Goal: Feedback & Contribution: Contribute content

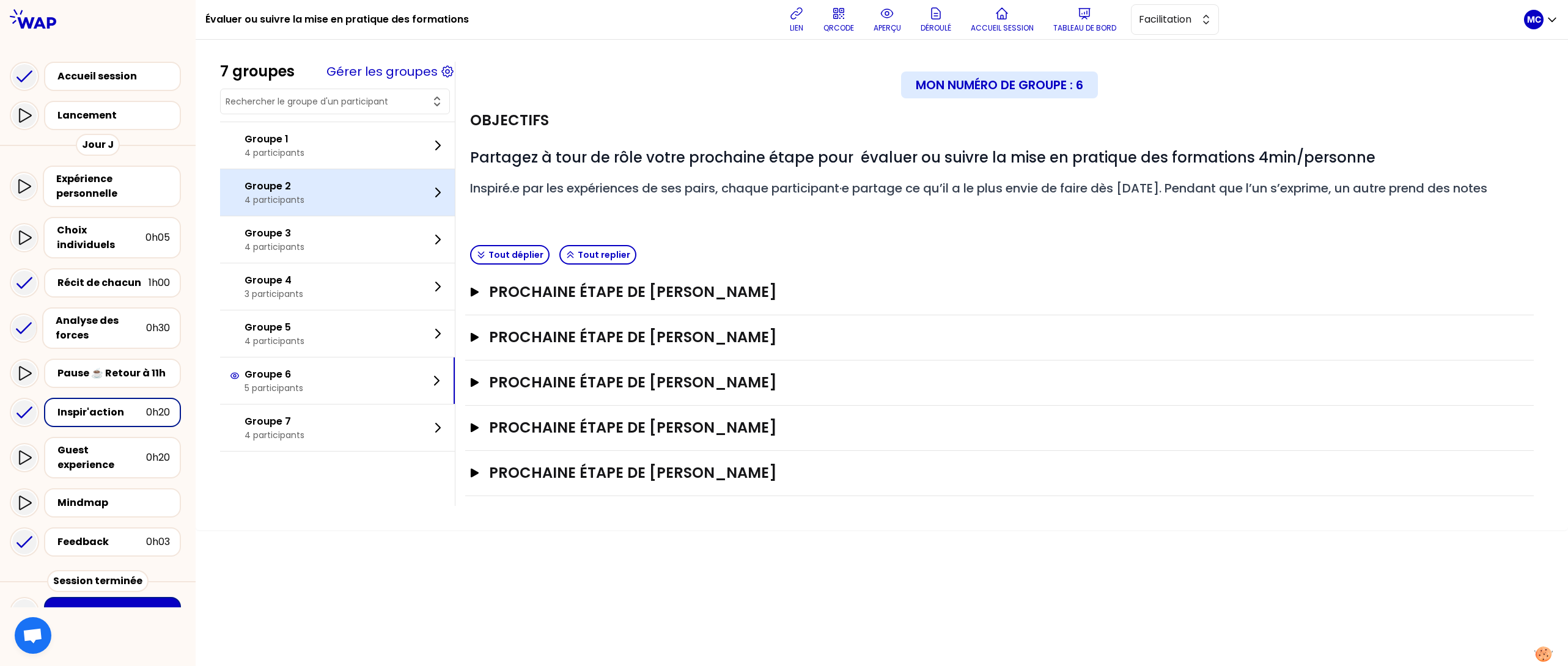
click at [361, 198] on div "Groupe 2 4 participants" at bounding box center [337, 192] width 234 height 46
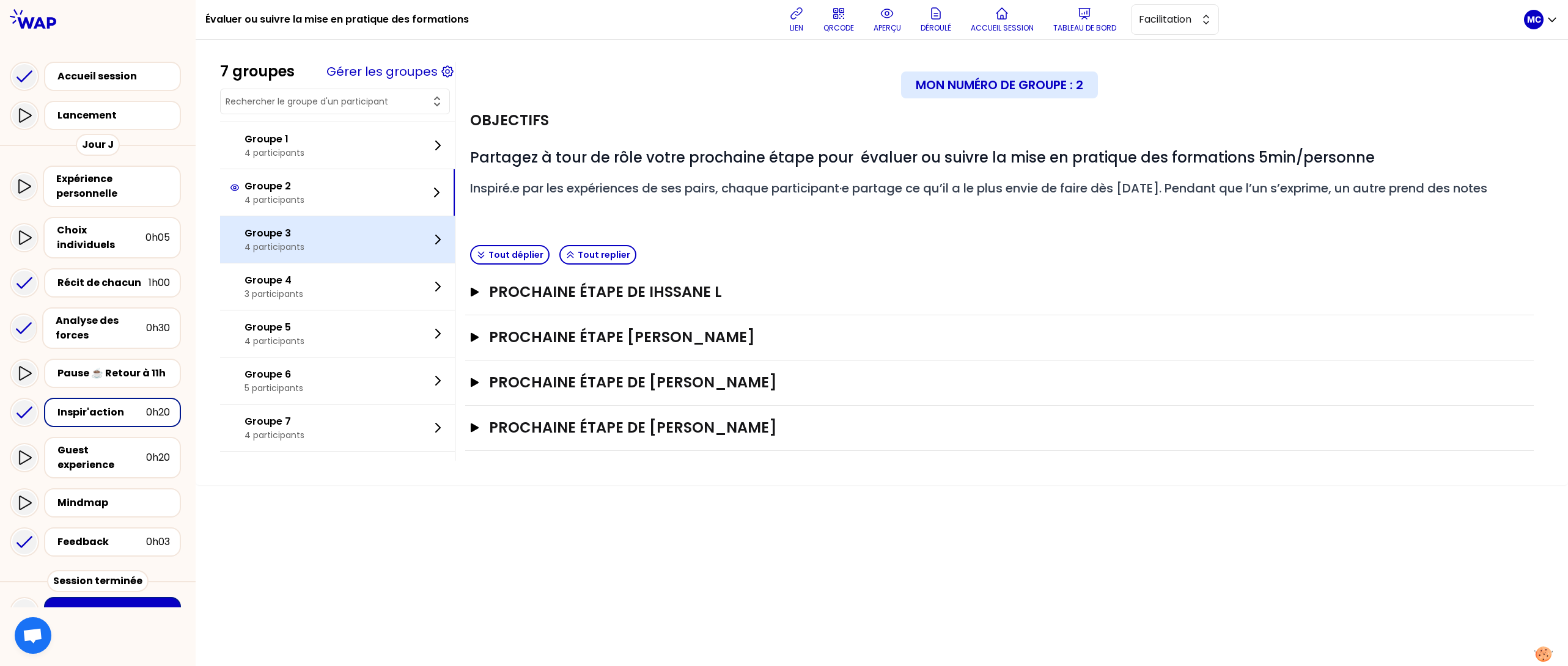
click at [389, 256] on div "Groupe 3 4 participants" at bounding box center [337, 239] width 234 height 46
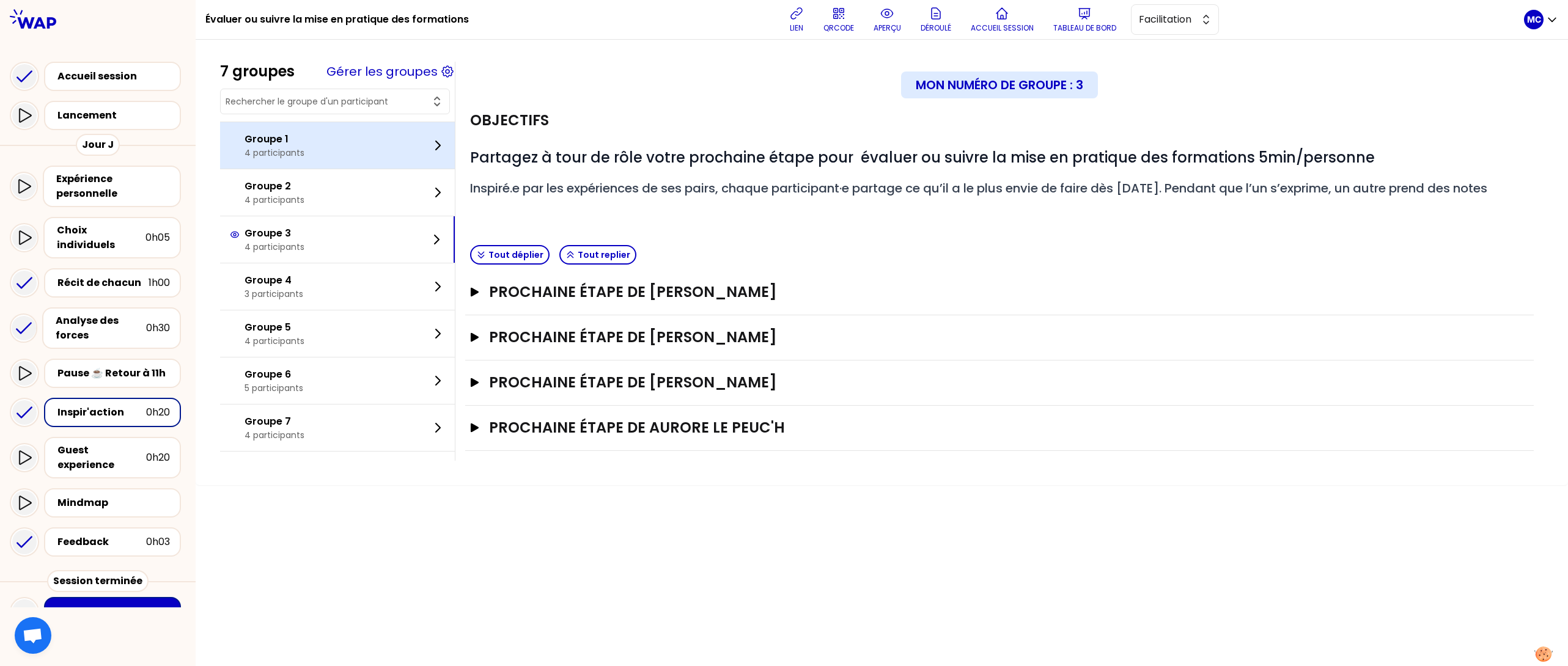
click at [398, 139] on div "Groupe 1 4 participants" at bounding box center [337, 146] width 234 height 46
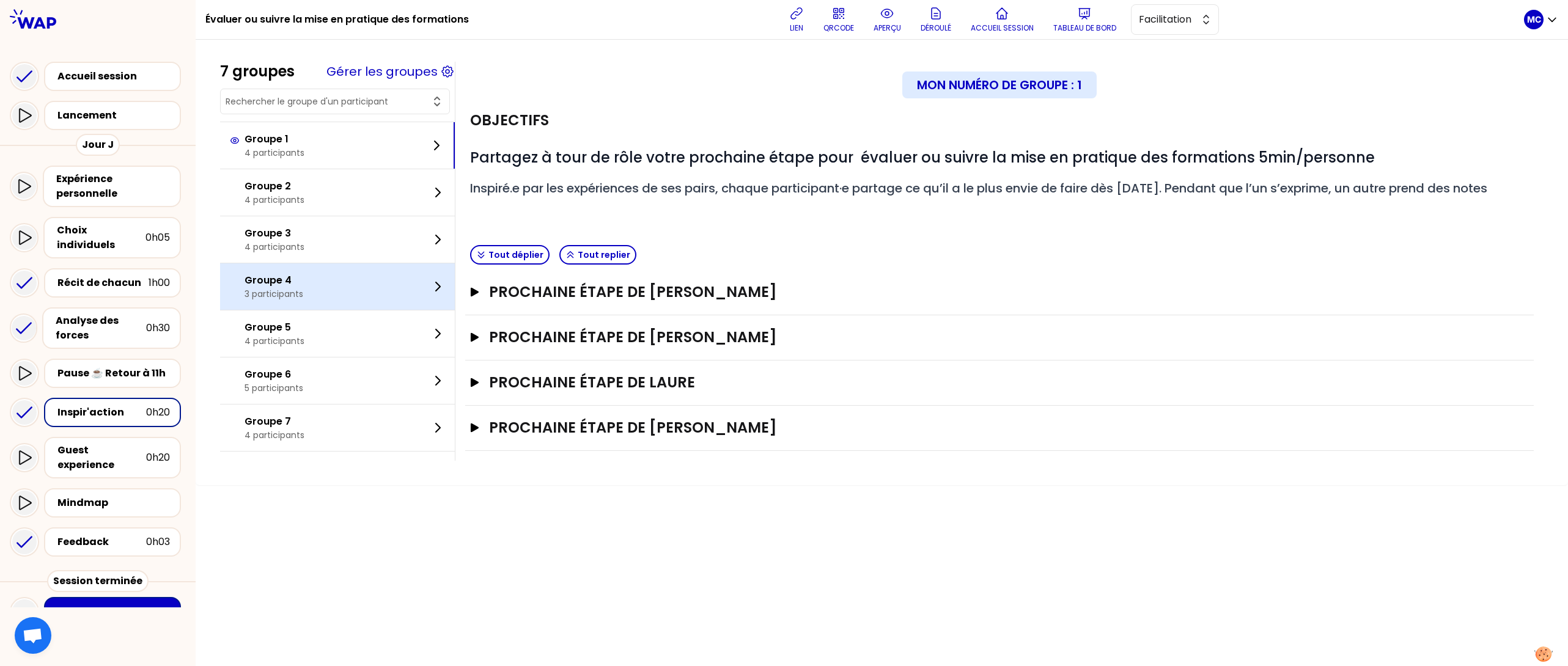
click at [382, 293] on div "Groupe 4 3 participants" at bounding box center [337, 286] width 234 height 46
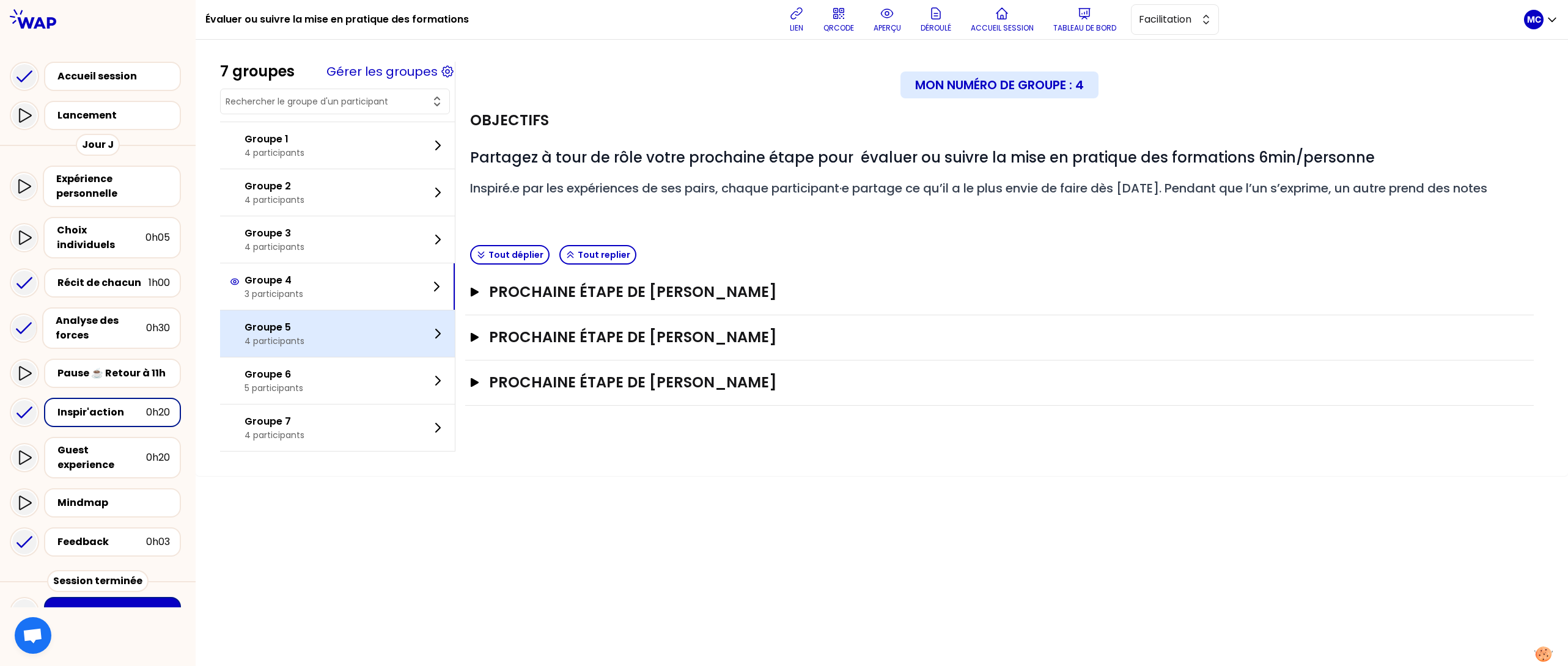
click at [363, 342] on div "Groupe 5 4 participants" at bounding box center [337, 333] width 234 height 46
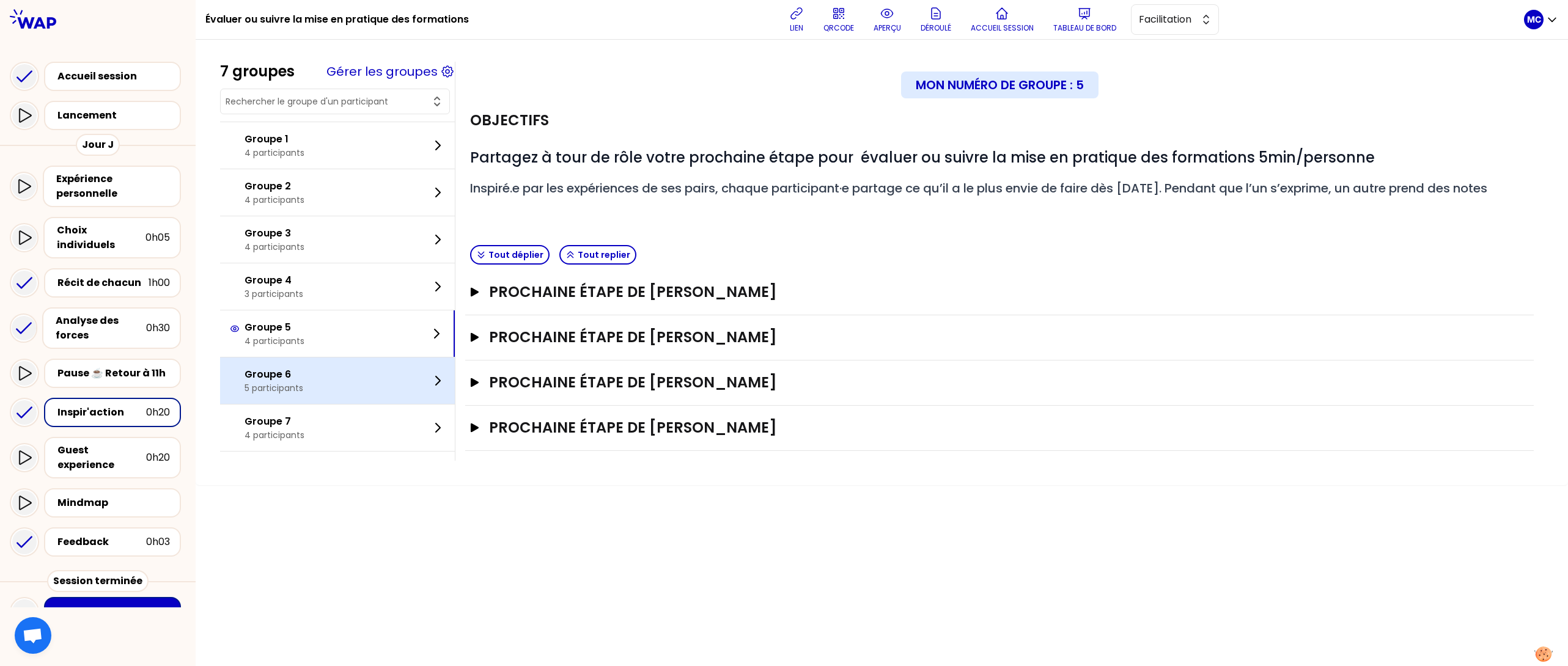
click at [361, 374] on div "Groupe 6 5 participants" at bounding box center [337, 381] width 234 height 46
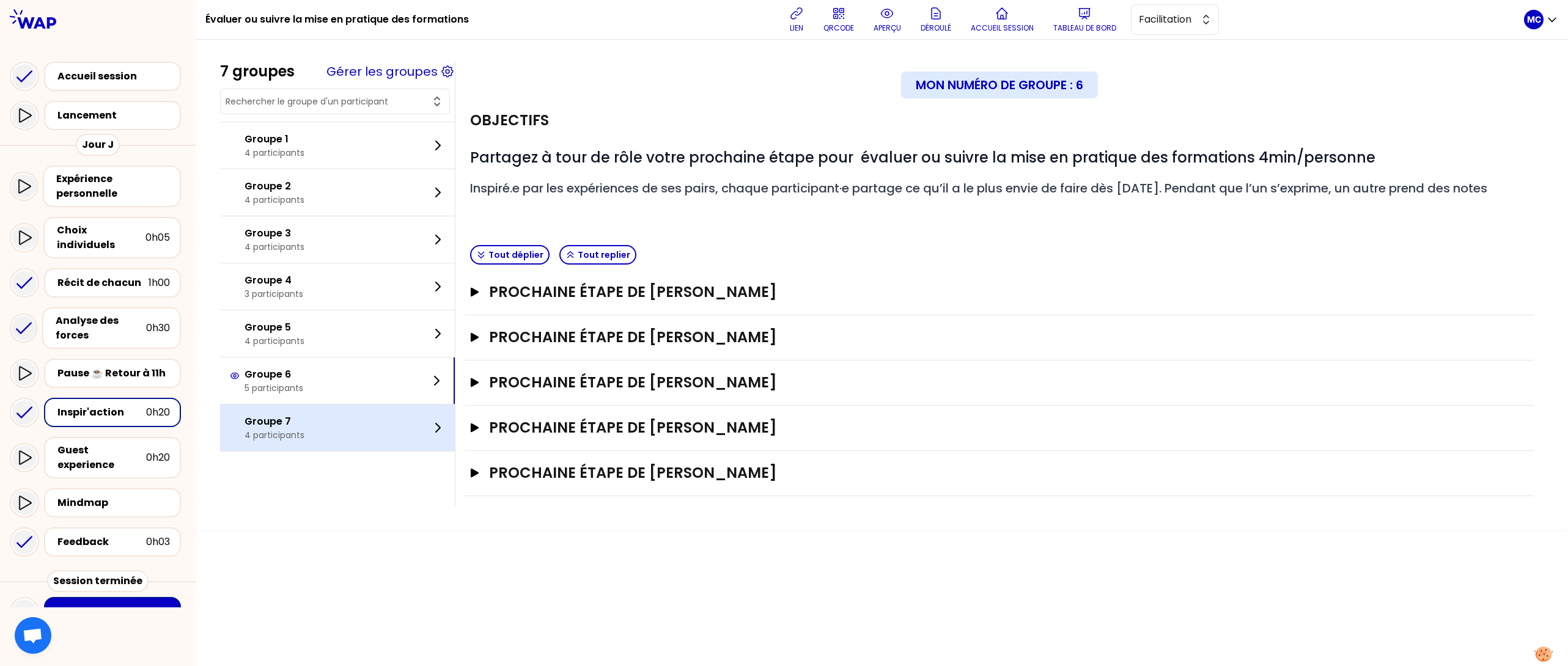
click at [354, 430] on div "Groupe 7 4 participants" at bounding box center [337, 428] width 234 height 46
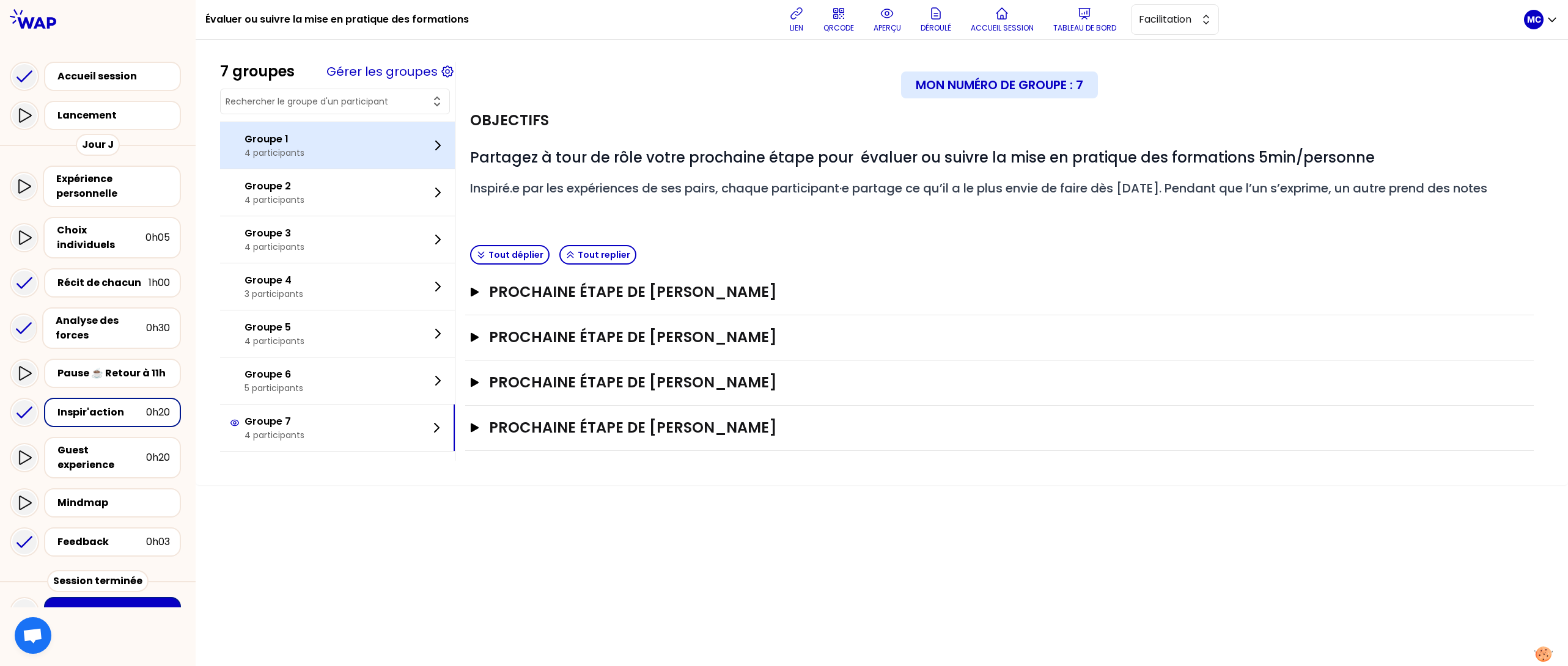
click at [348, 152] on div "Groupe 1 4 participants" at bounding box center [337, 146] width 234 height 46
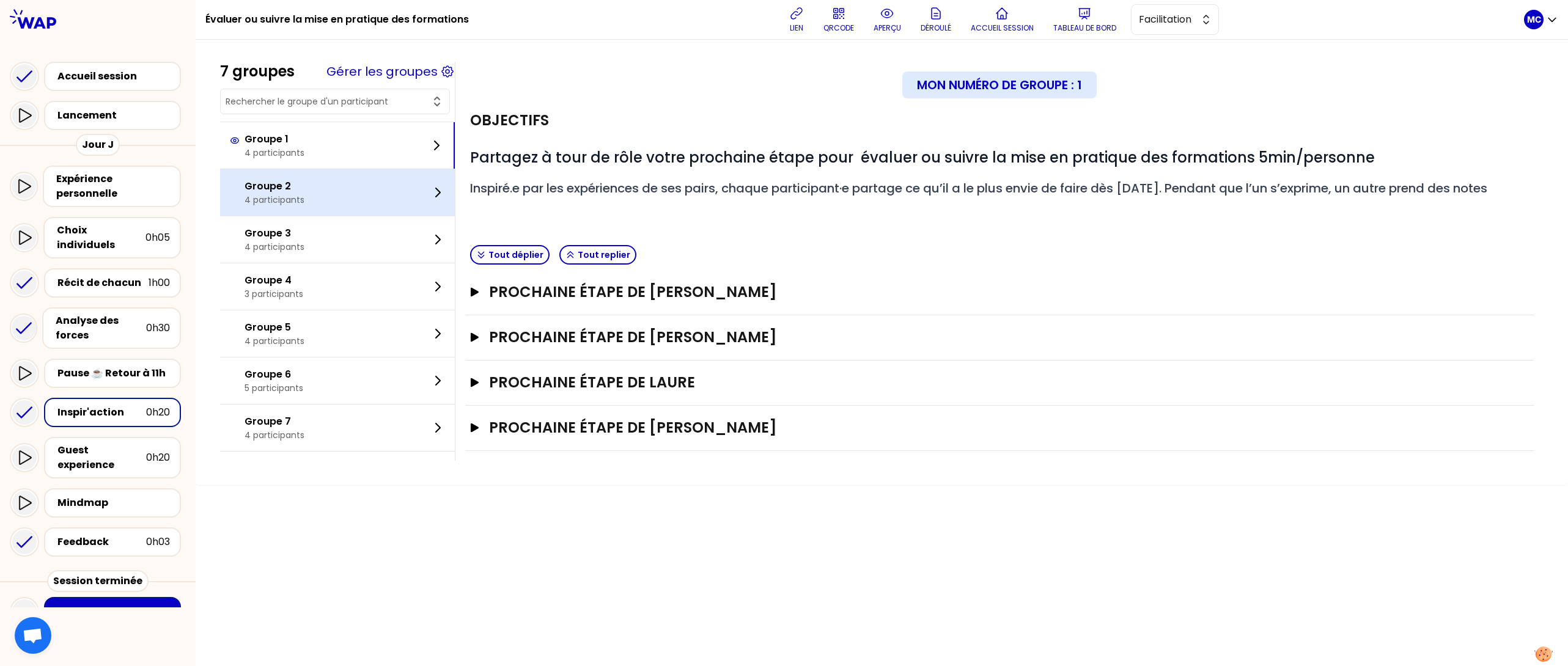
click at [349, 184] on div "Groupe 2 4 participants" at bounding box center [337, 192] width 234 height 46
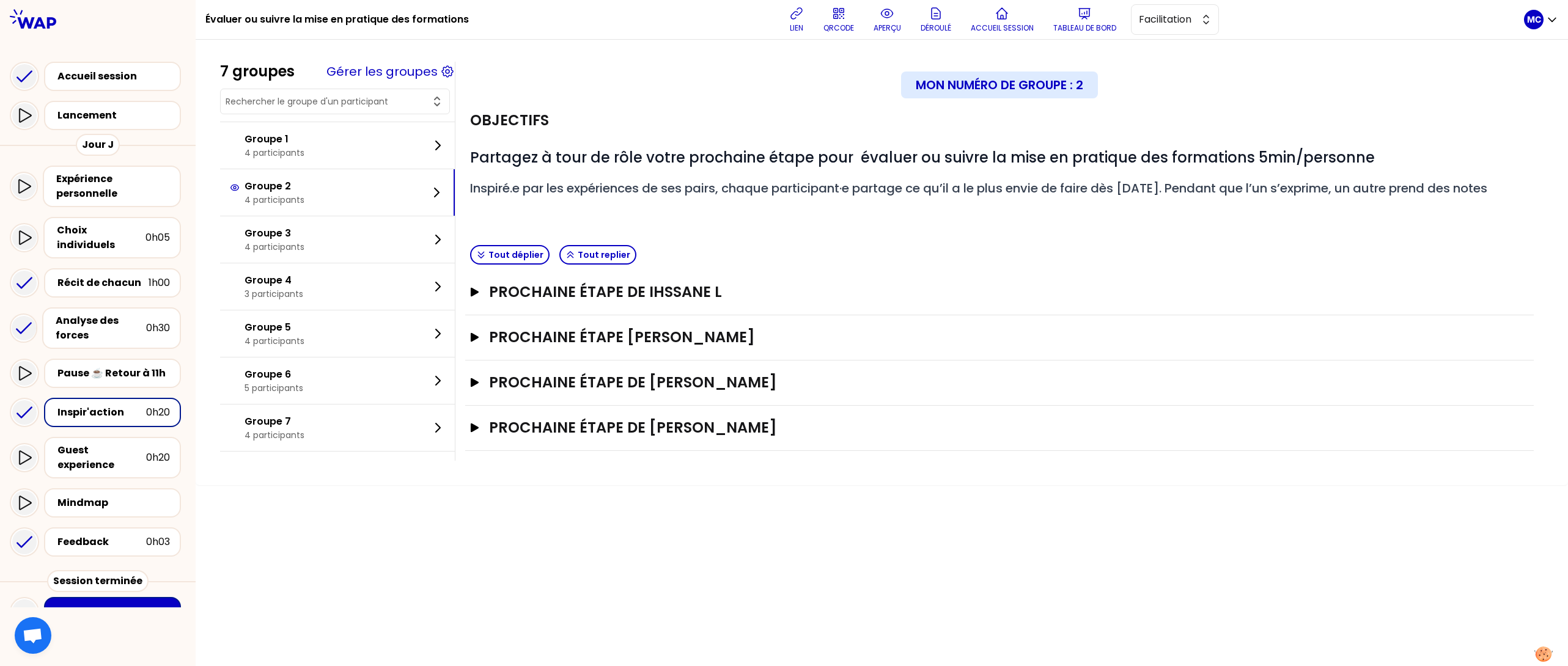
click at [769, 461] on div "Mon numéro de groupe : 2 Objectifs # Partagez à tour de rôle votre prochaine ét…" at bounding box center [998, 261] width 1089 height 399
click at [798, 434] on h3 "Prochaine étape de [PERSON_NAME]" at bounding box center [988, 428] width 997 height 20
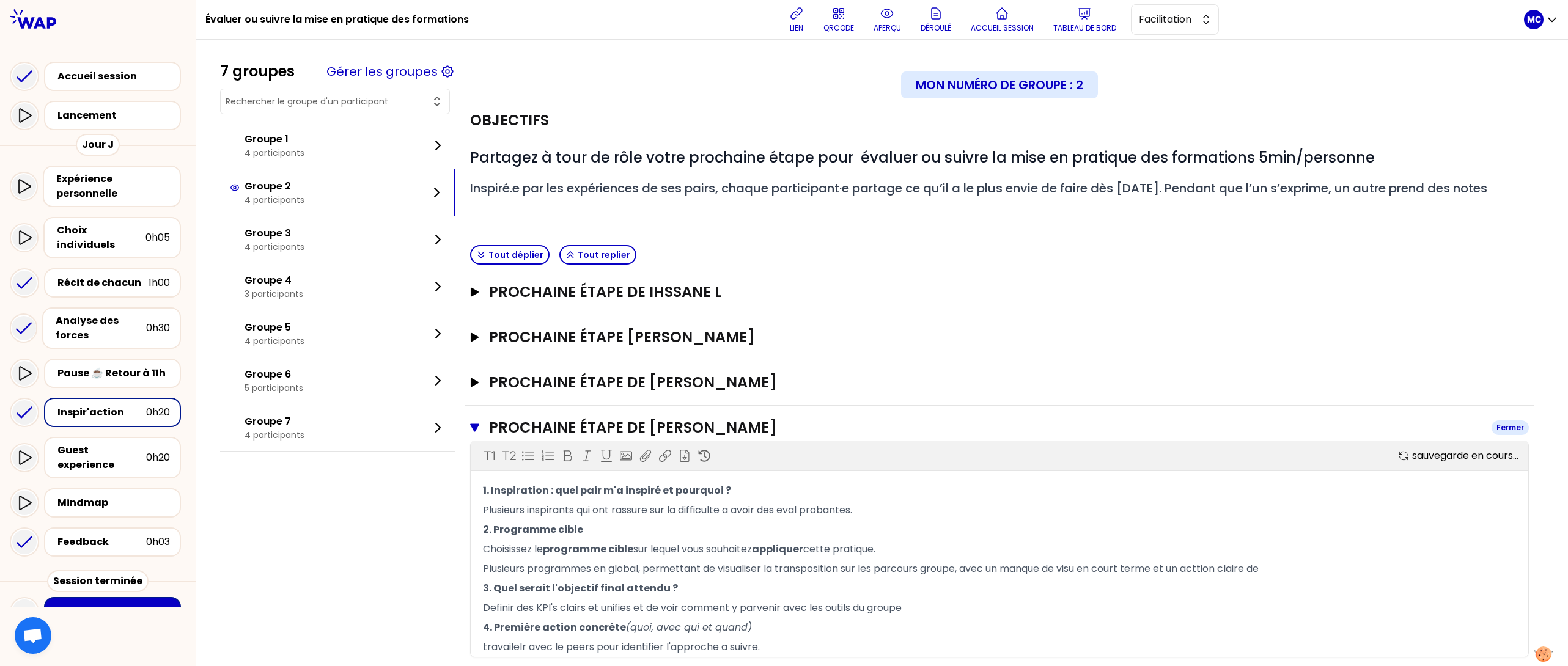
scroll to position [79, 0]
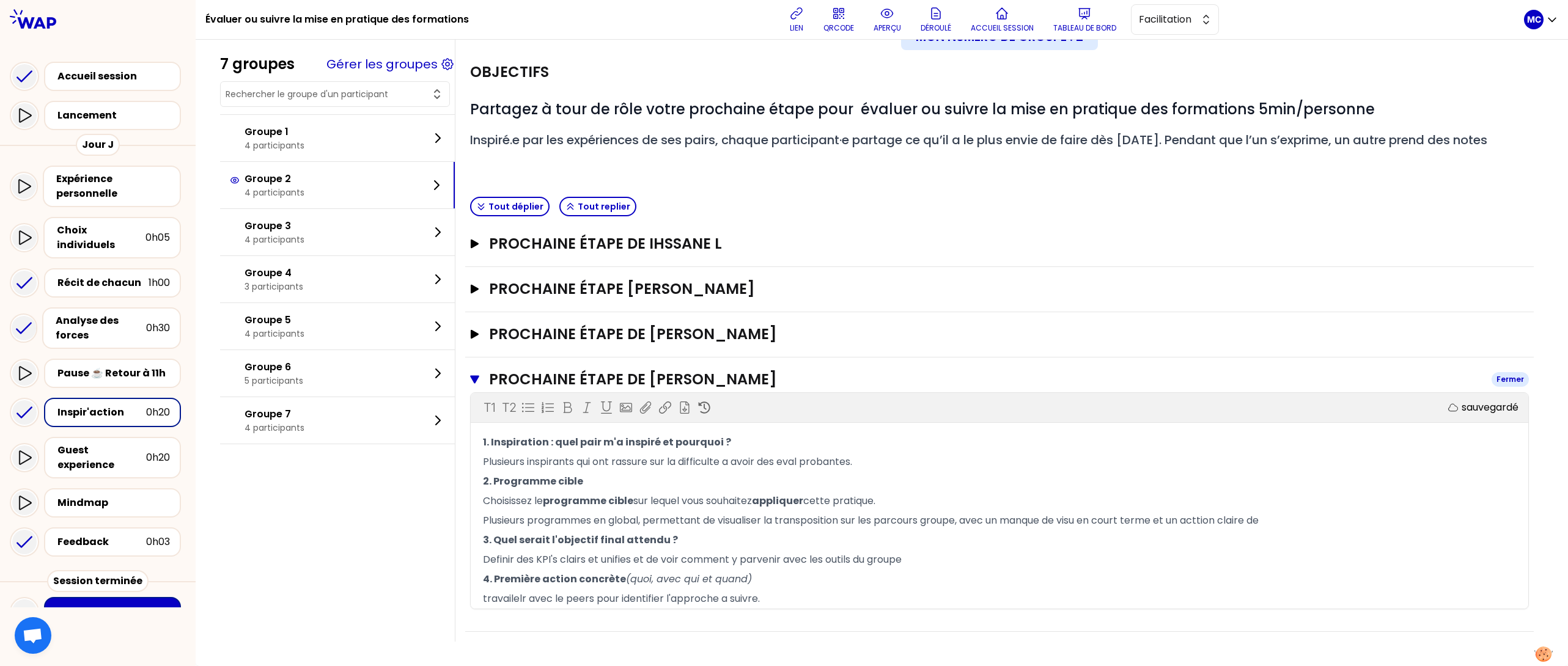
click at [806, 370] on h3 "Prochaine étape de [PERSON_NAME]" at bounding box center [985, 380] width 993 height 20
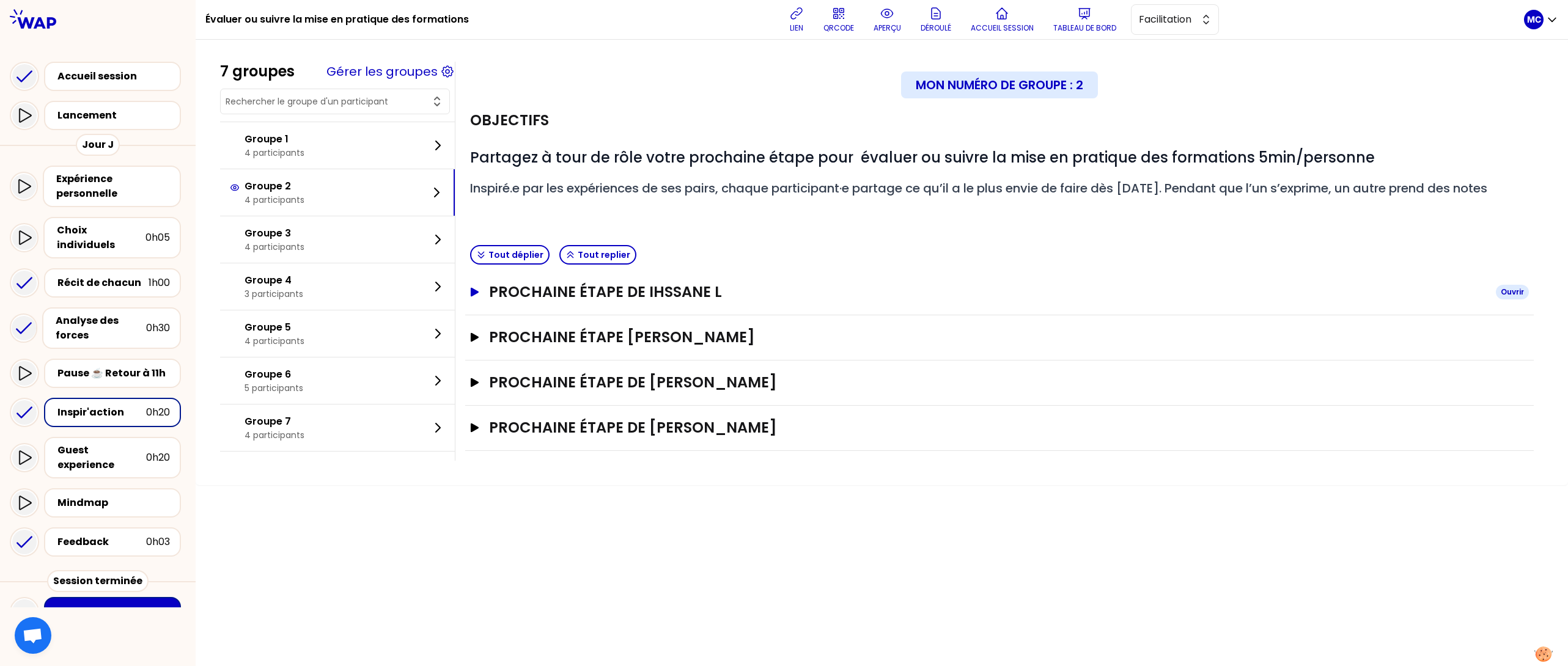
click at [758, 298] on h3 "Prochaine étape de Ihssane L" at bounding box center [988, 292] width 997 height 20
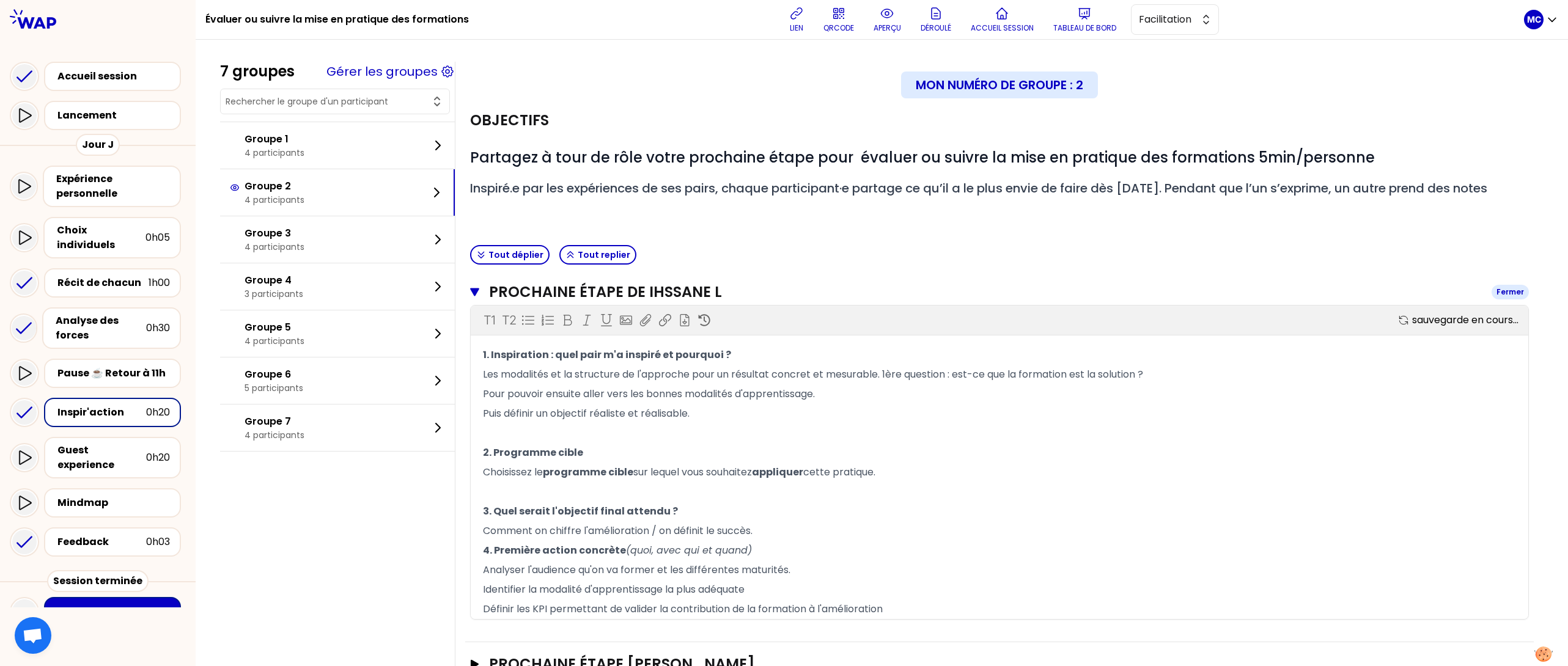
click at [758, 298] on h3 "Prochaine étape de Ihssane L" at bounding box center [985, 292] width 993 height 20
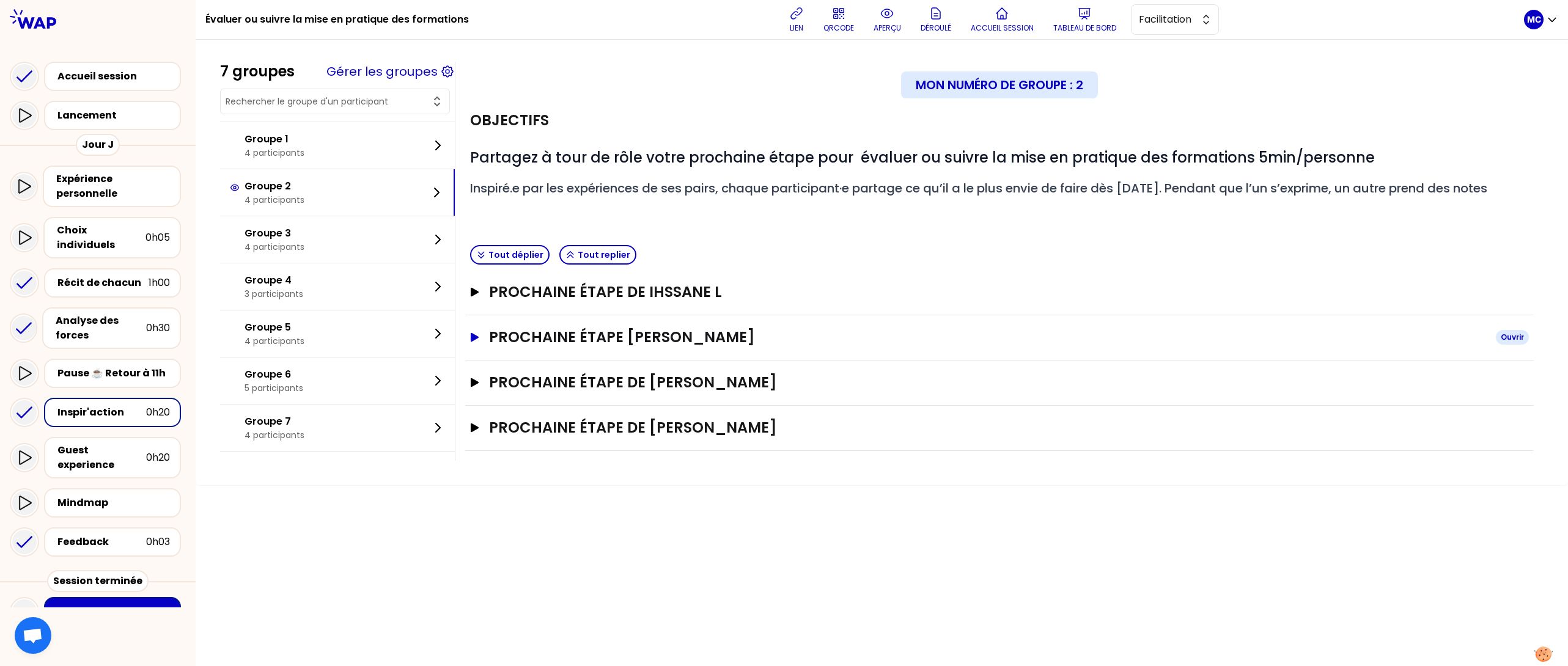
click at [758, 337] on h3 "Prochaine étape [PERSON_NAME]" at bounding box center [988, 338] width 997 height 20
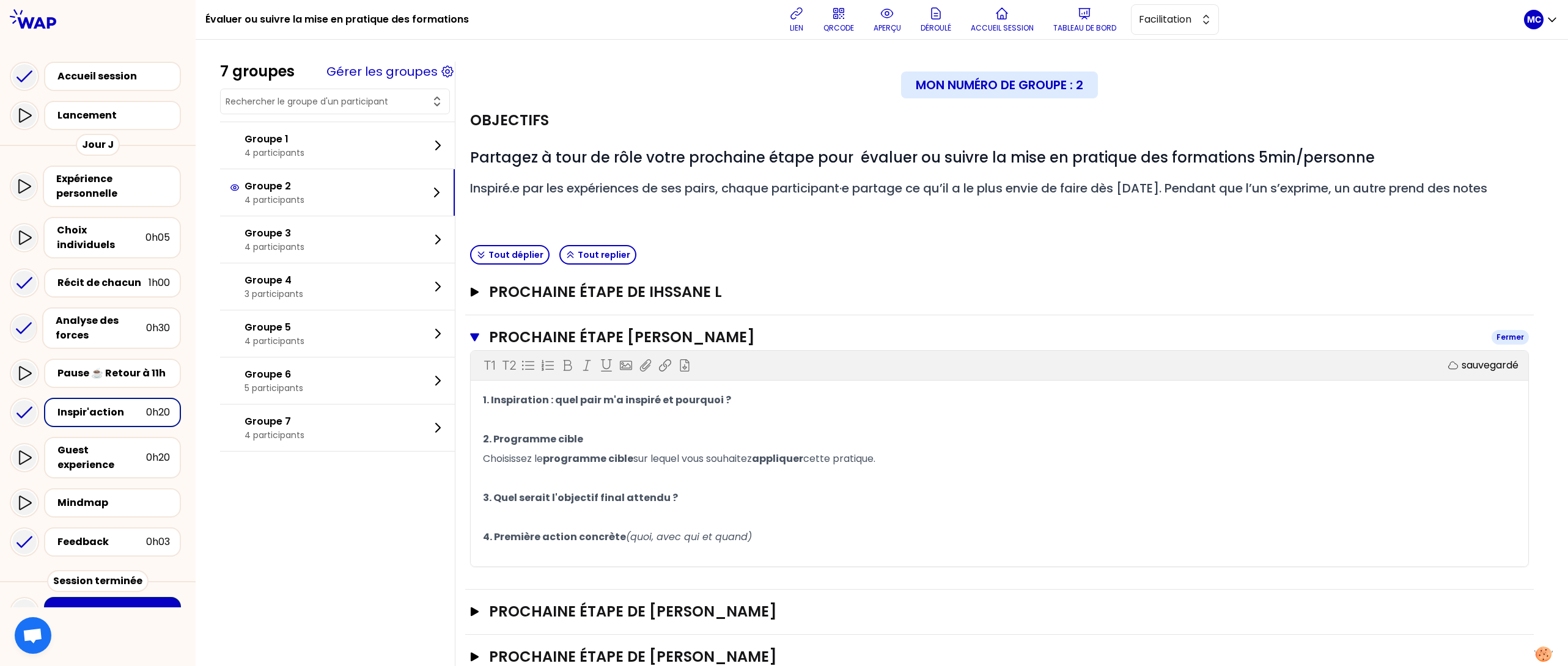
click at [758, 338] on h3 "Prochaine étape [PERSON_NAME]" at bounding box center [985, 338] width 993 height 20
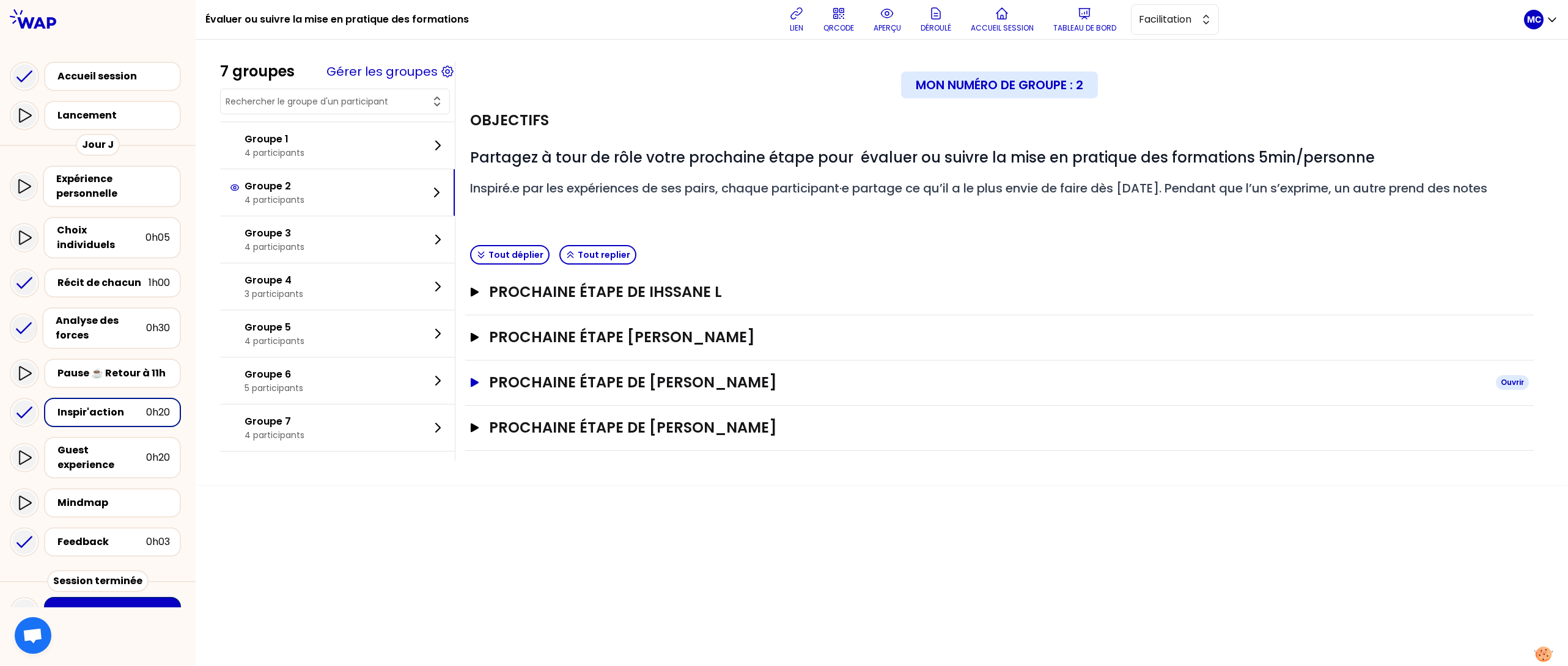
click at [754, 379] on h3 "Prochaine étape de [PERSON_NAME]" at bounding box center [988, 382] width 997 height 20
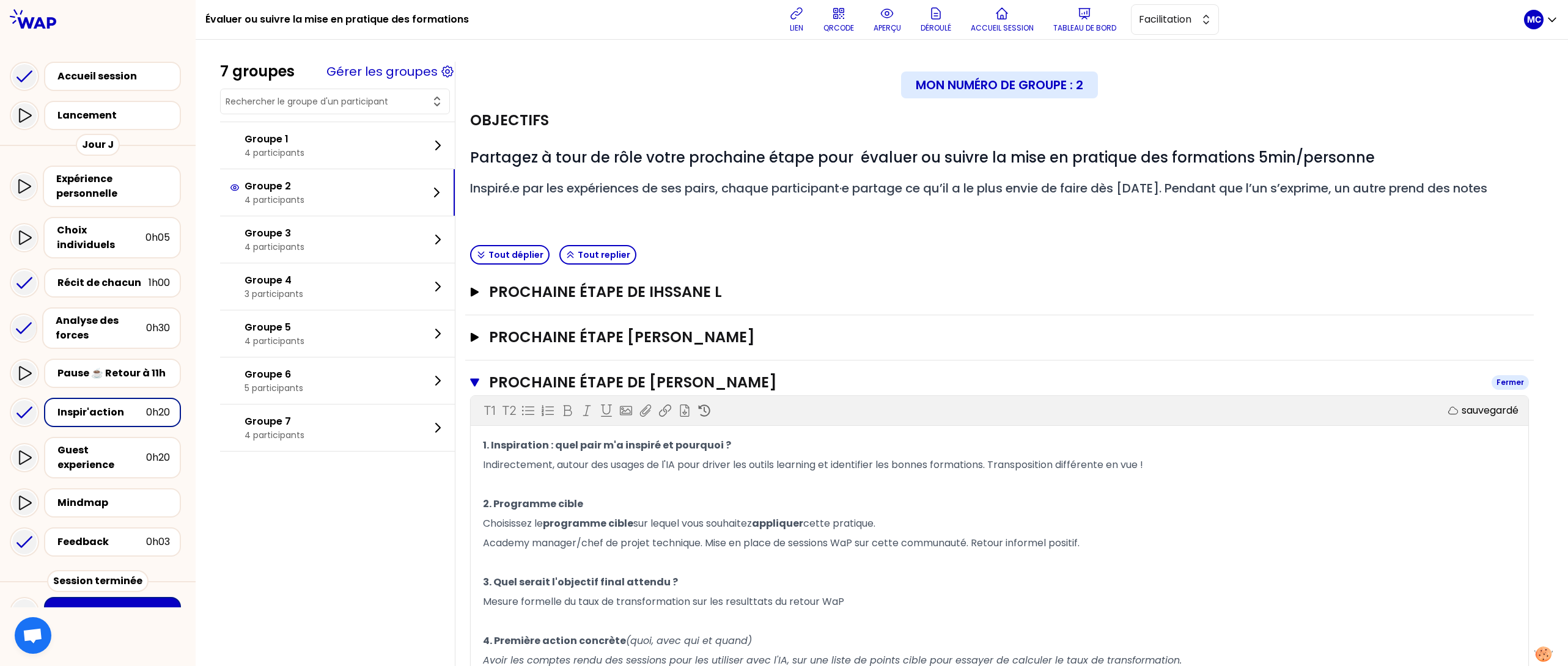
click at [754, 379] on h3 "Prochaine étape de [PERSON_NAME]" at bounding box center [985, 382] width 993 height 20
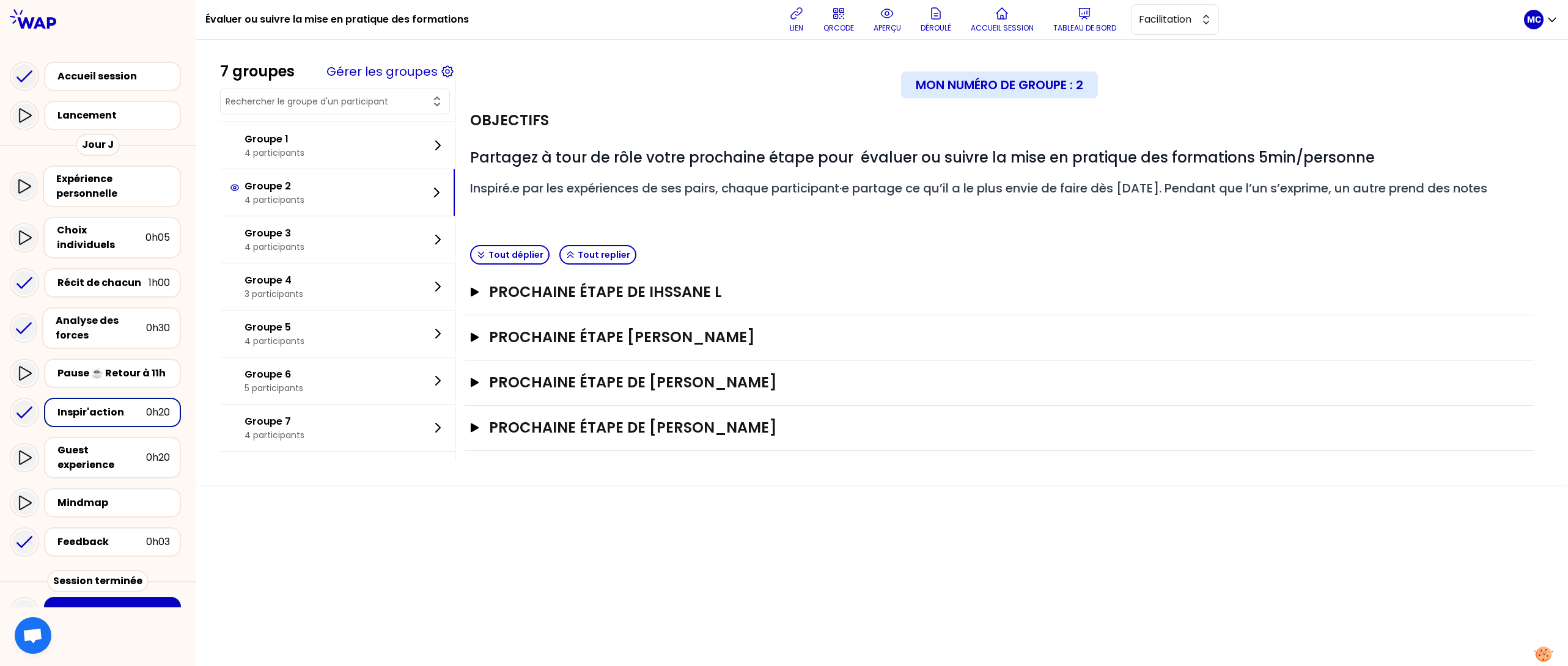
click at [778, 309] on div "Prochaine étape de Ihssane L Ouvrir" at bounding box center [999, 292] width 1068 height 46
click at [696, 435] on h3 "Prochaine étape de [PERSON_NAME]" at bounding box center [988, 428] width 997 height 20
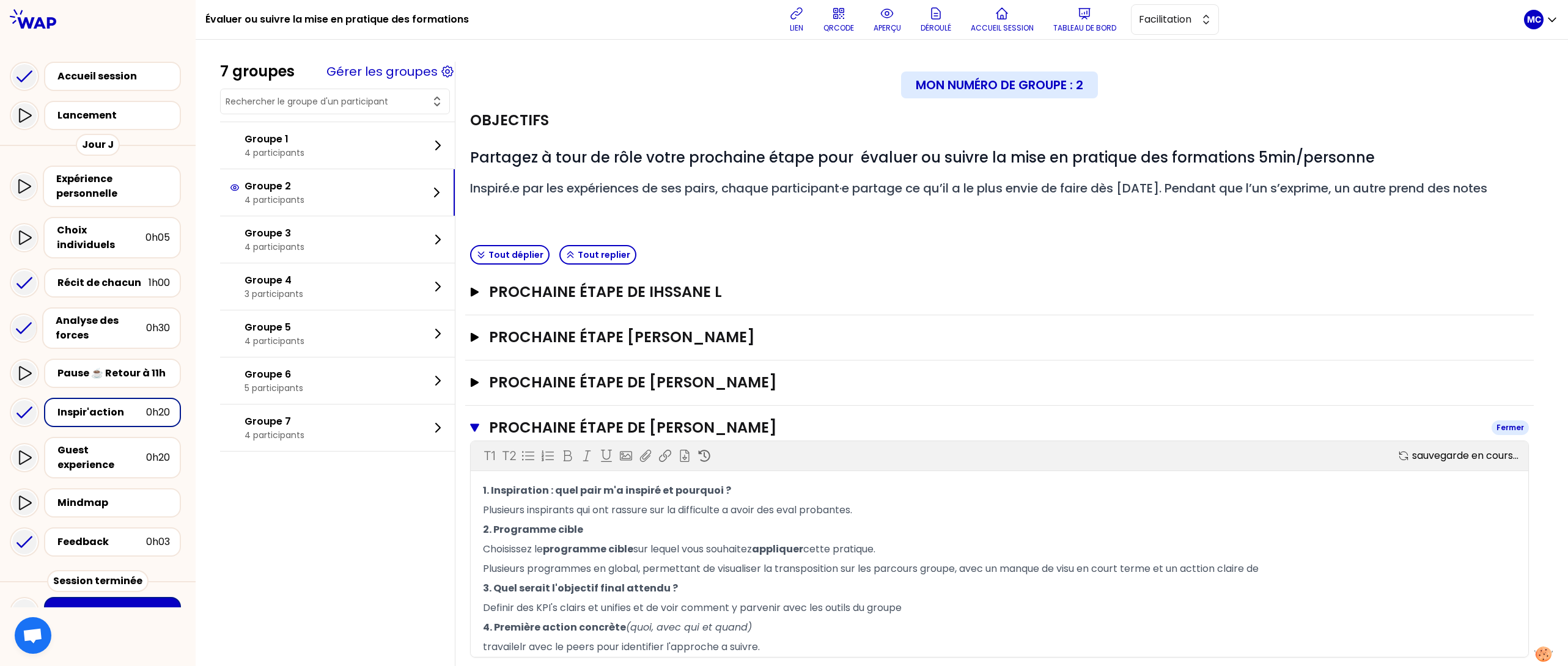
click at [696, 435] on h3 "Prochaine étape de [PERSON_NAME]" at bounding box center [985, 428] width 993 height 20
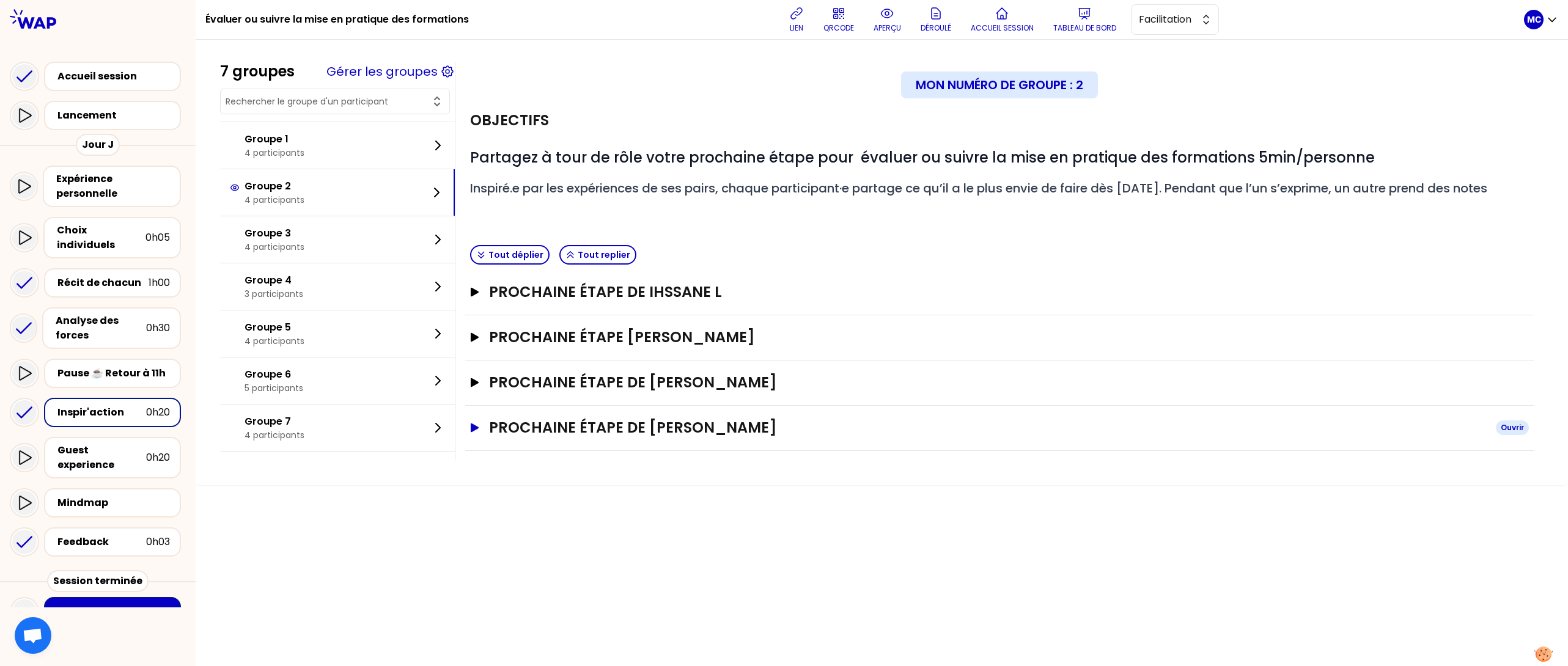
click at [696, 435] on h3 "Prochaine étape de [PERSON_NAME]" at bounding box center [988, 428] width 997 height 20
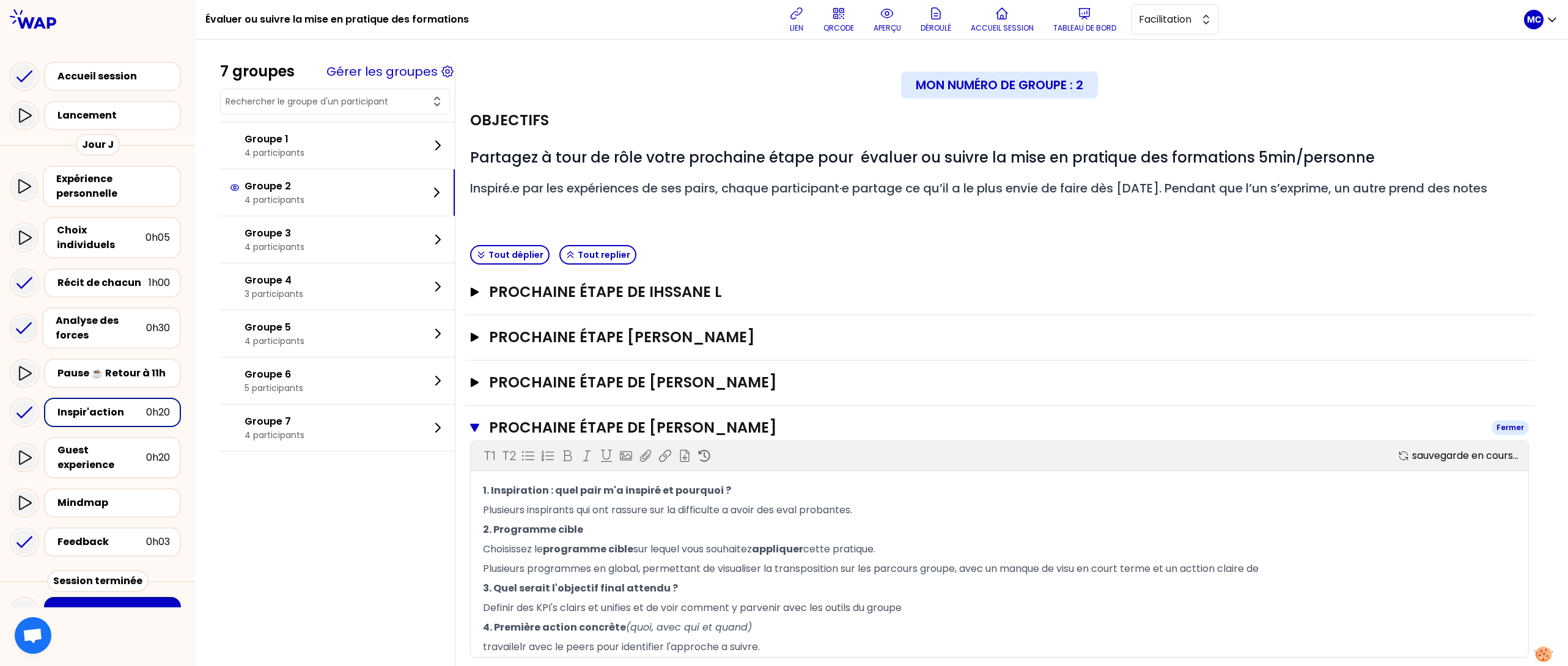
click at [696, 435] on h3 "Prochaine étape de [PERSON_NAME]" at bounding box center [985, 428] width 993 height 20
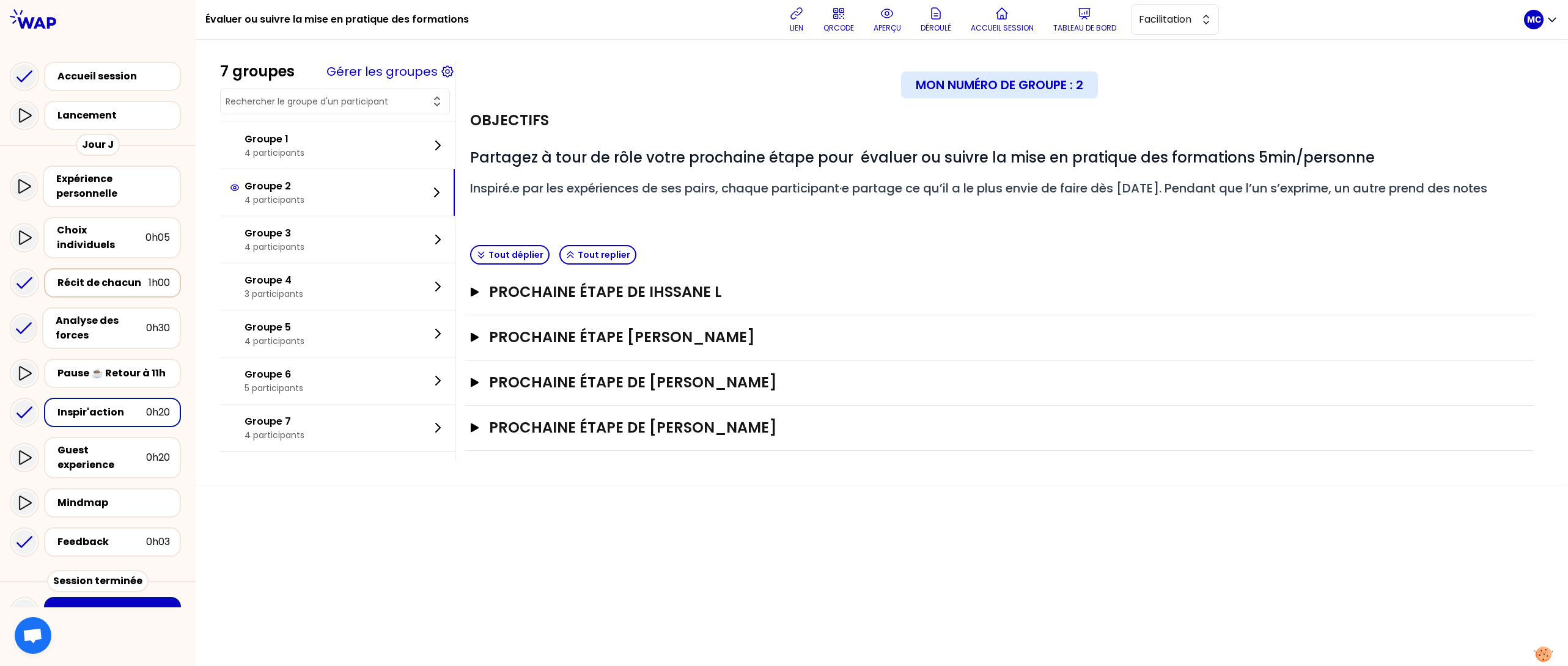
click at [111, 274] on div "Récit de chacun 1h00" at bounding box center [112, 282] width 115 height 17
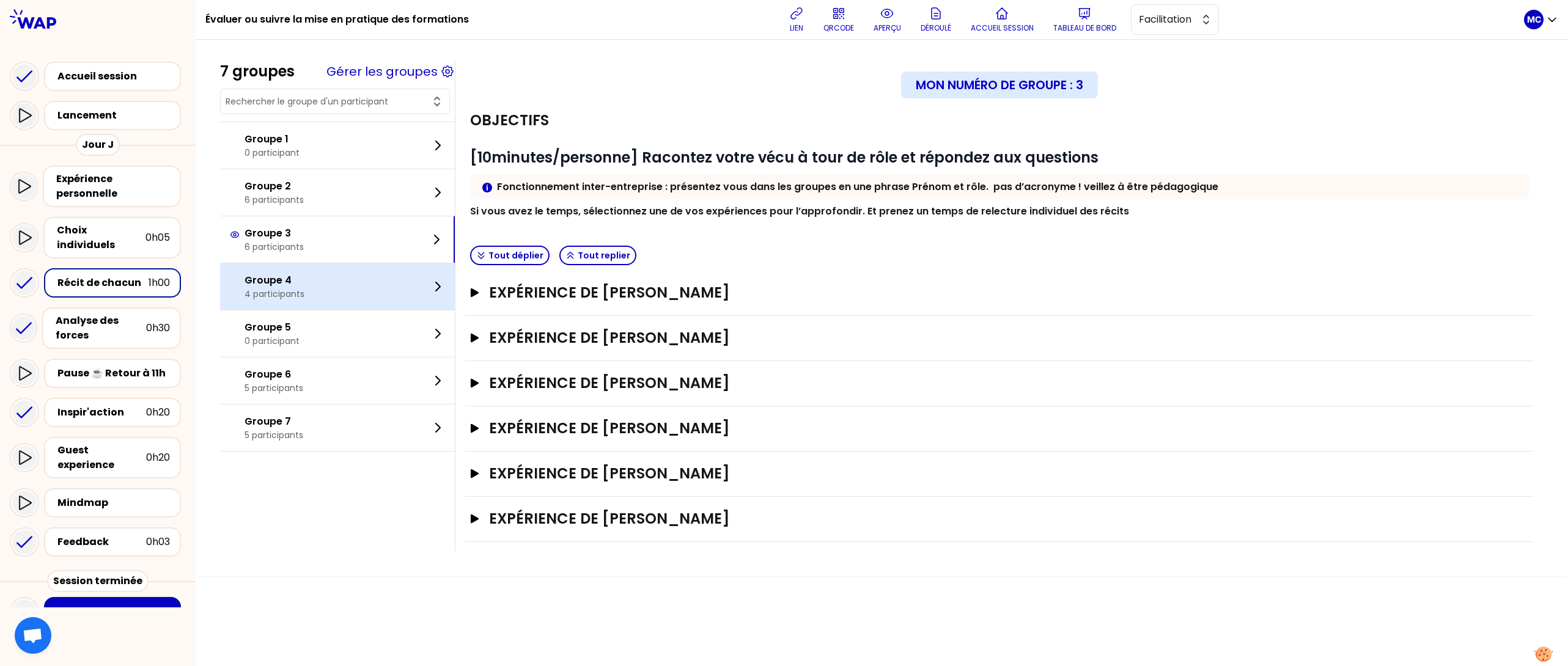
click at [324, 301] on div "Groupe 4 4 participants" at bounding box center [337, 286] width 234 height 46
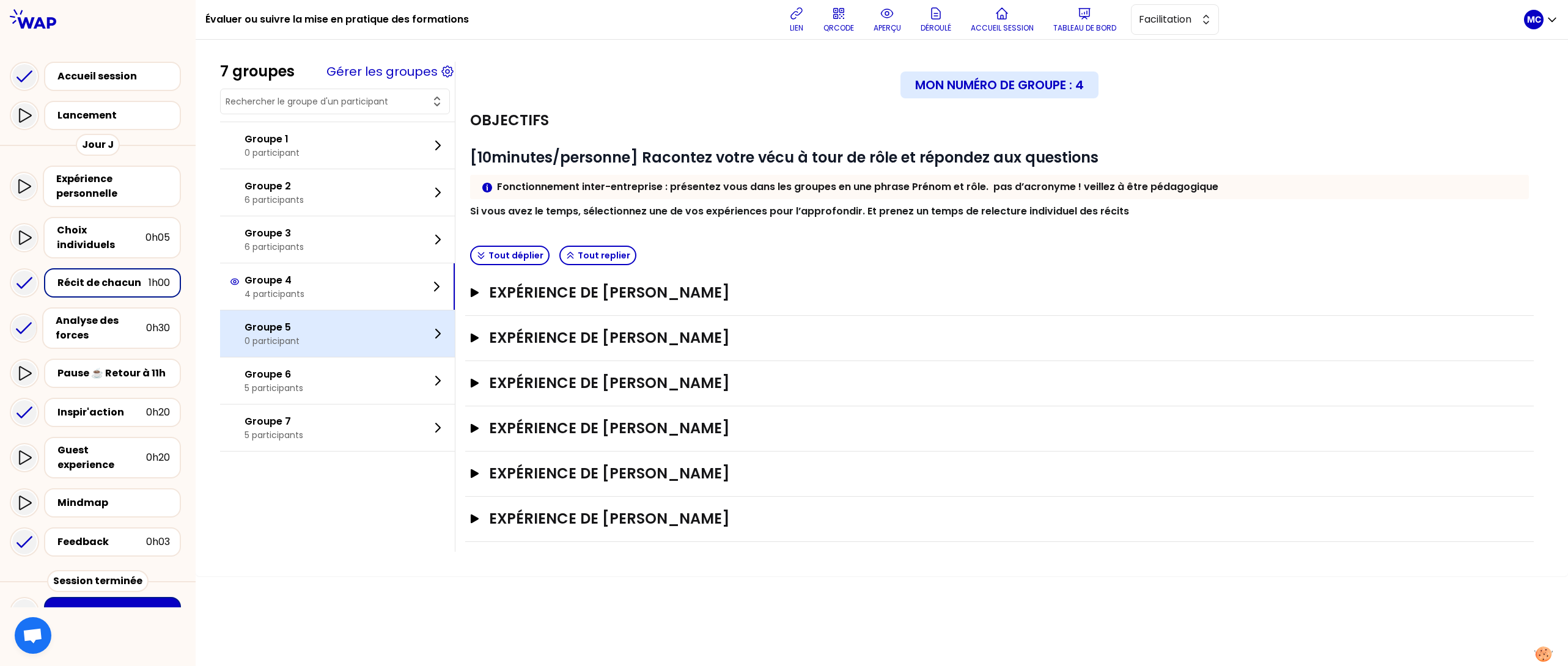
click at [328, 348] on div "Groupe 5 0 participant" at bounding box center [337, 333] width 234 height 46
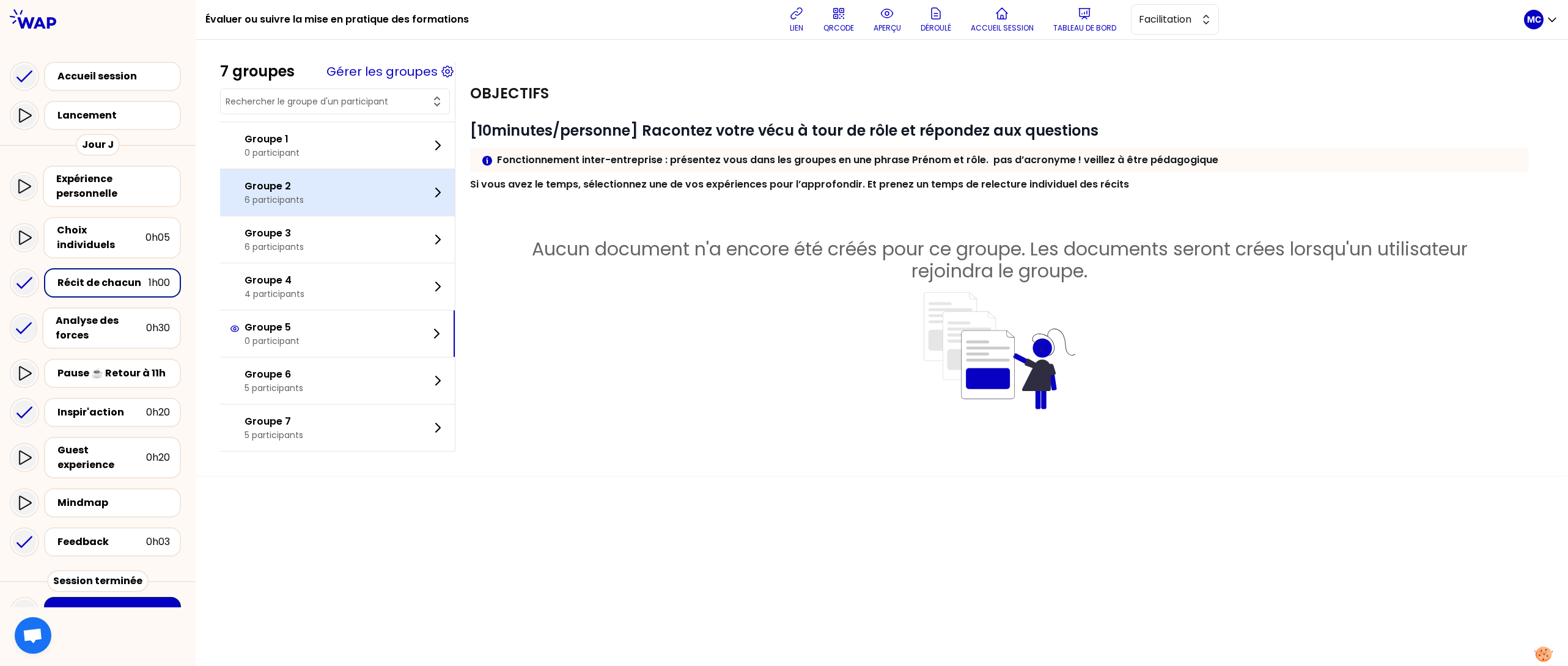
click at [339, 212] on div "Groupe 2 6 participants" at bounding box center [337, 192] width 234 height 46
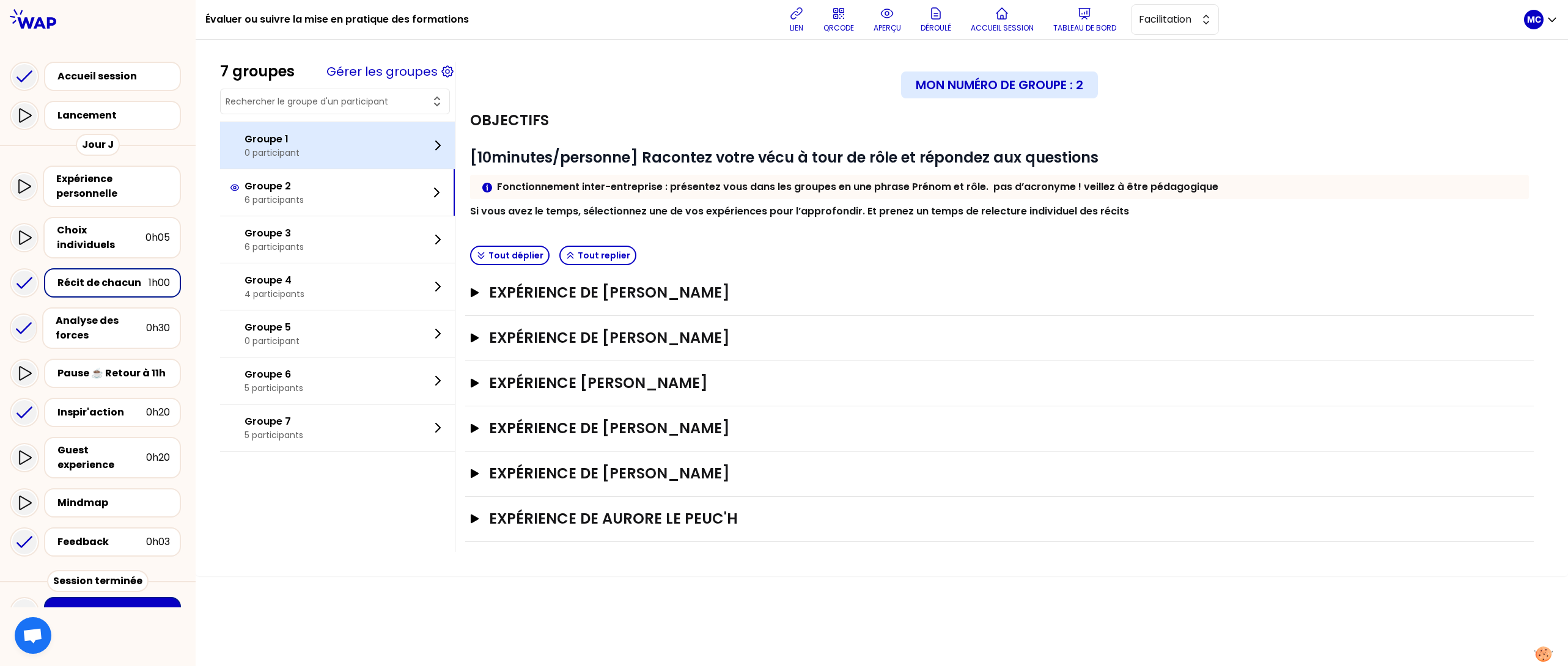
click at [381, 149] on div "Groupe 1 0 participant" at bounding box center [337, 146] width 234 height 46
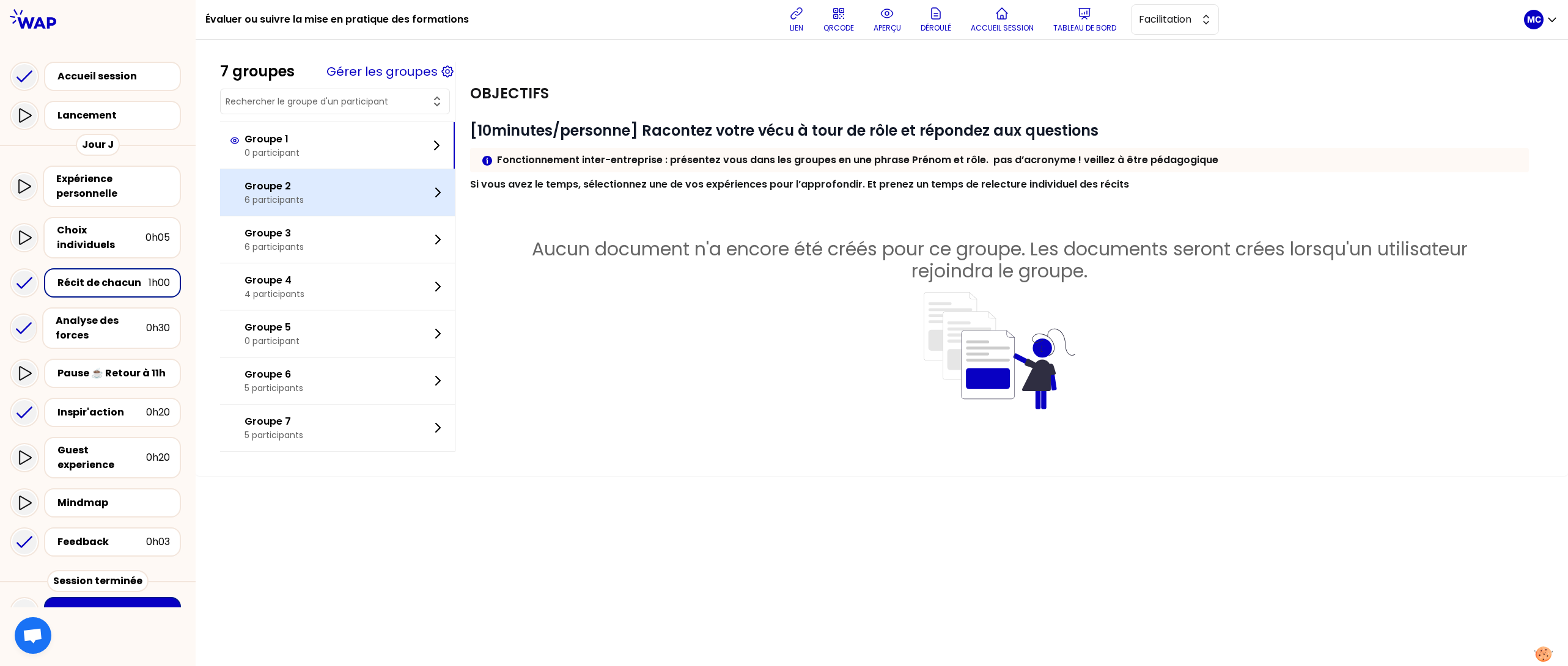
click at [377, 180] on div "Groupe 2 6 participants" at bounding box center [337, 192] width 234 height 46
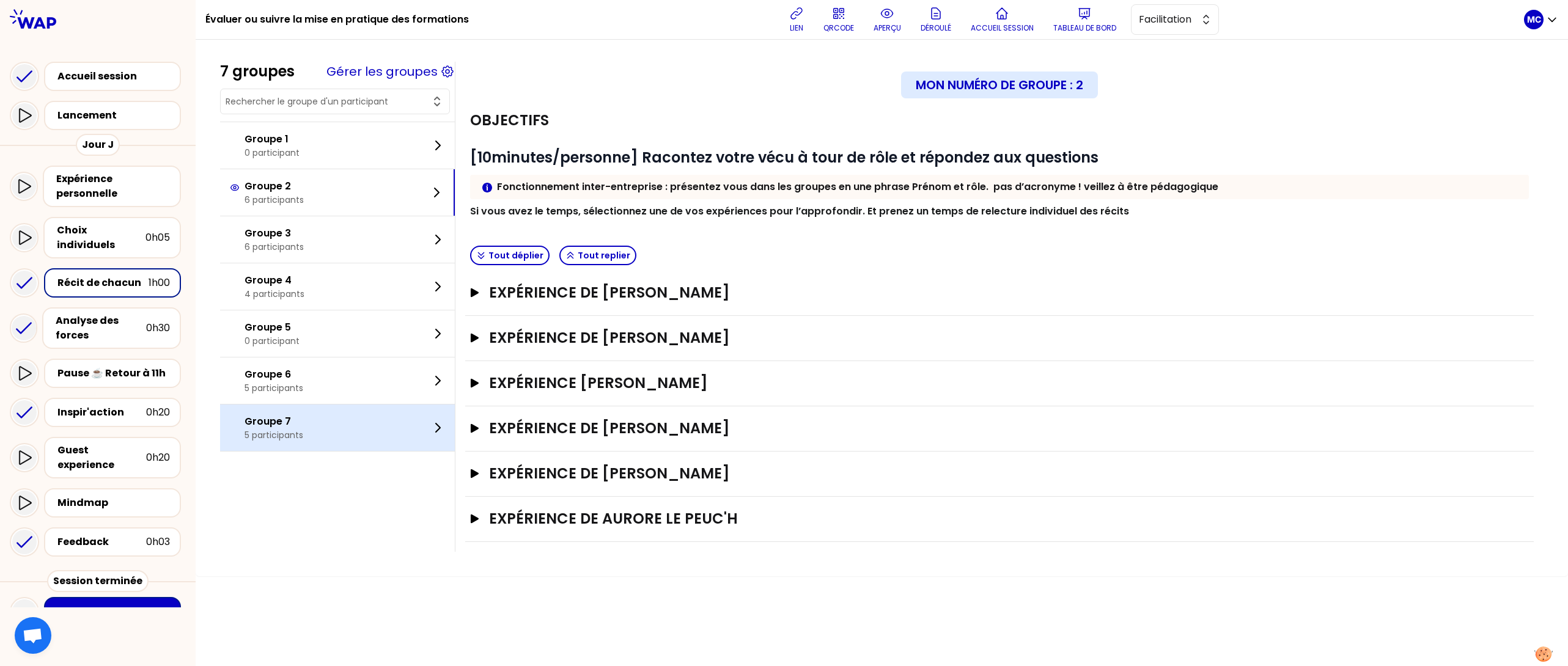
click at [354, 411] on div "Groupe 7 5 participants" at bounding box center [337, 428] width 234 height 46
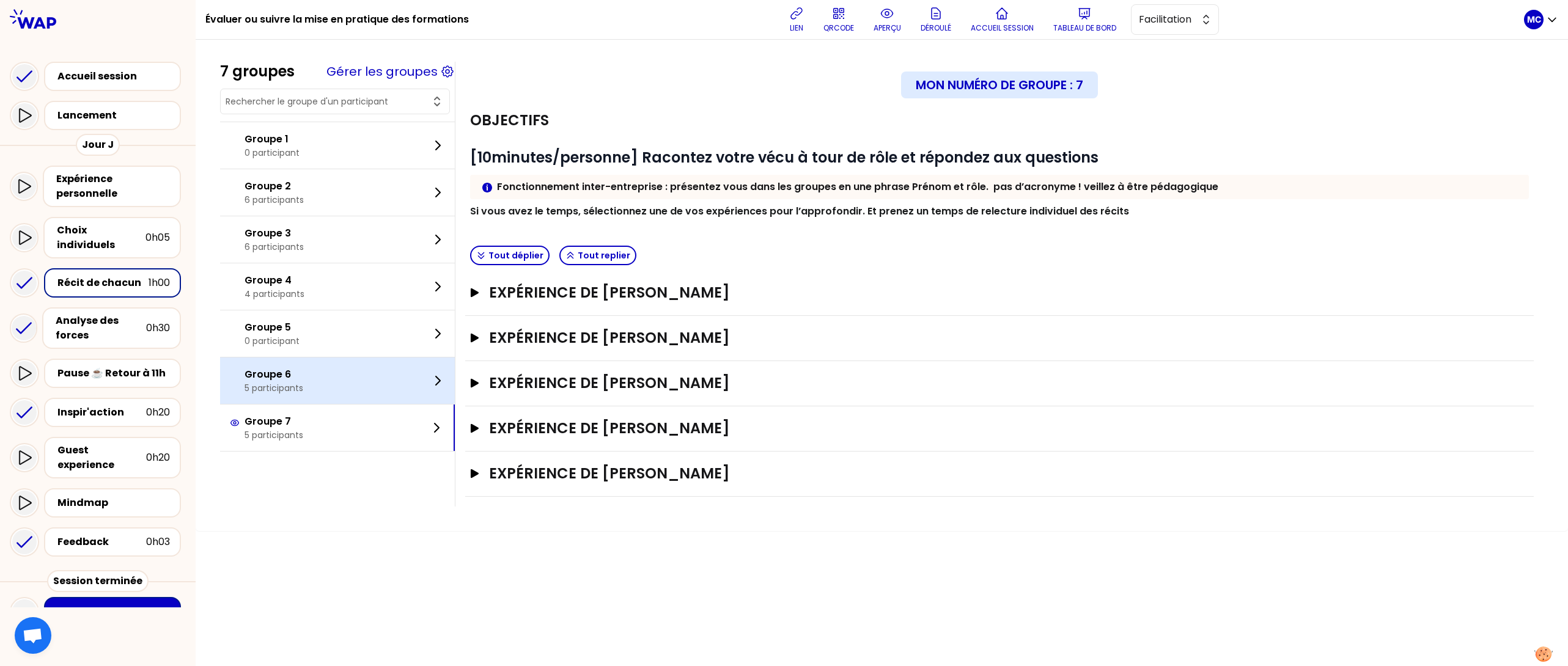
click at [374, 381] on div "Groupe 6 5 participants" at bounding box center [337, 381] width 234 height 46
click at [713, 620] on div "7 groupes Gérer les groupes Groupe 1 0 participant Groupe 2 6 participants Grou…" at bounding box center [881, 352] width 1372 height 626
click at [743, 490] on div "Expérience de [PERSON_NAME] Ouvrir" at bounding box center [999, 474] width 1068 height 46
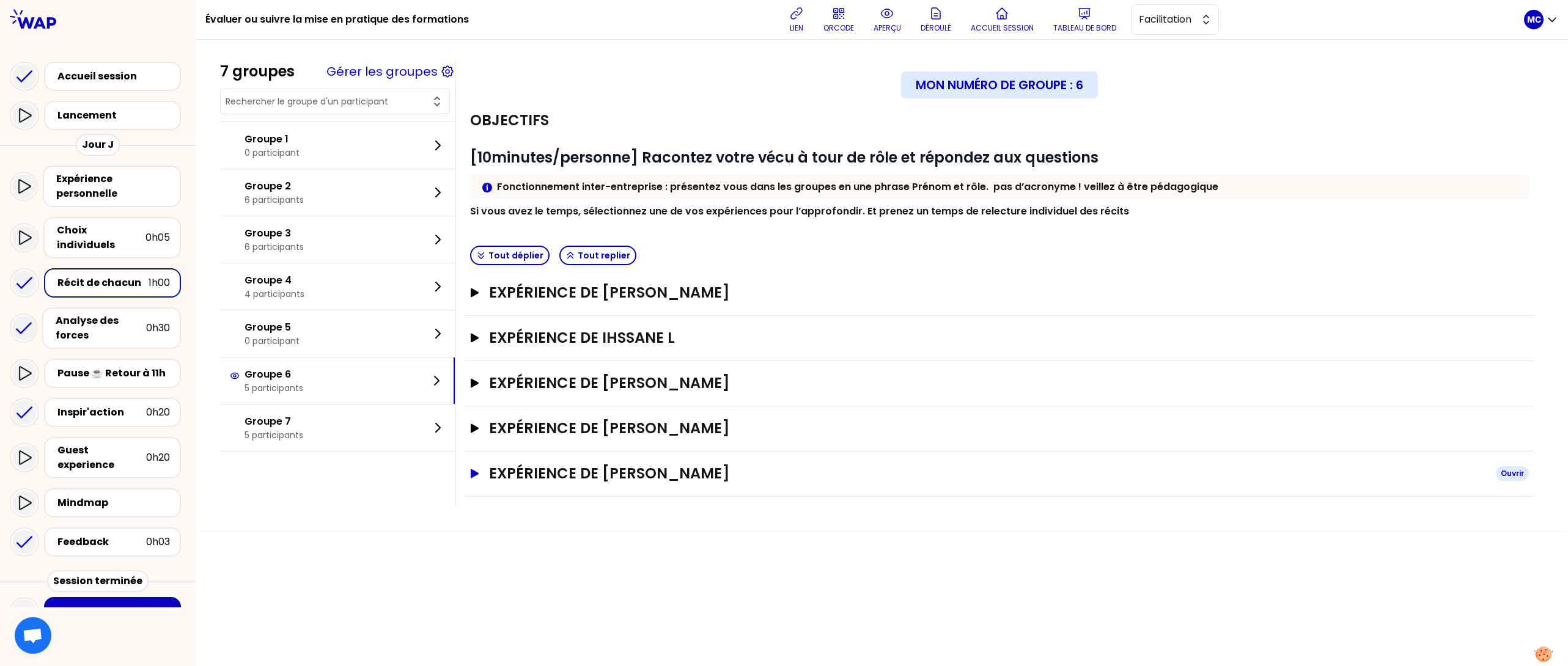
click at [753, 483] on h3 "Expérience de [PERSON_NAME]" at bounding box center [988, 473] width 997 height 20
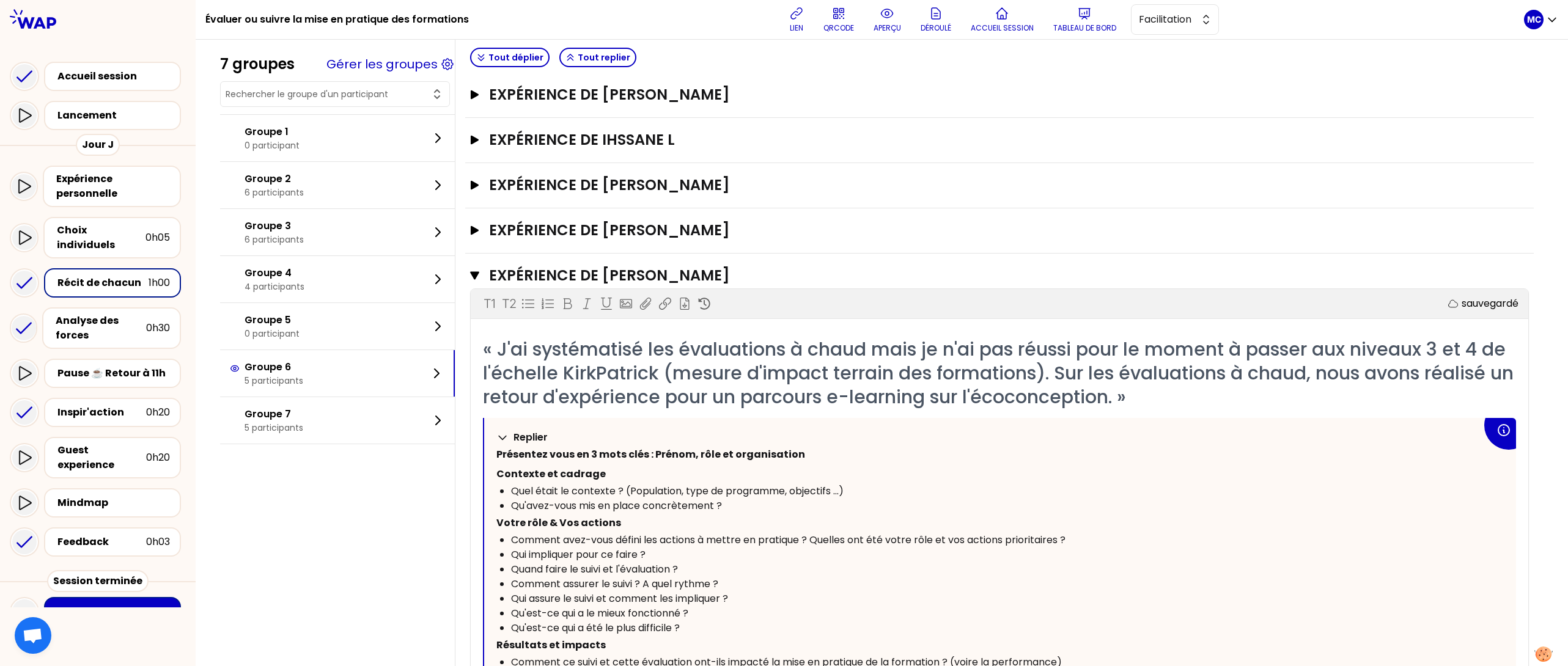
scroll to position [176, 0]
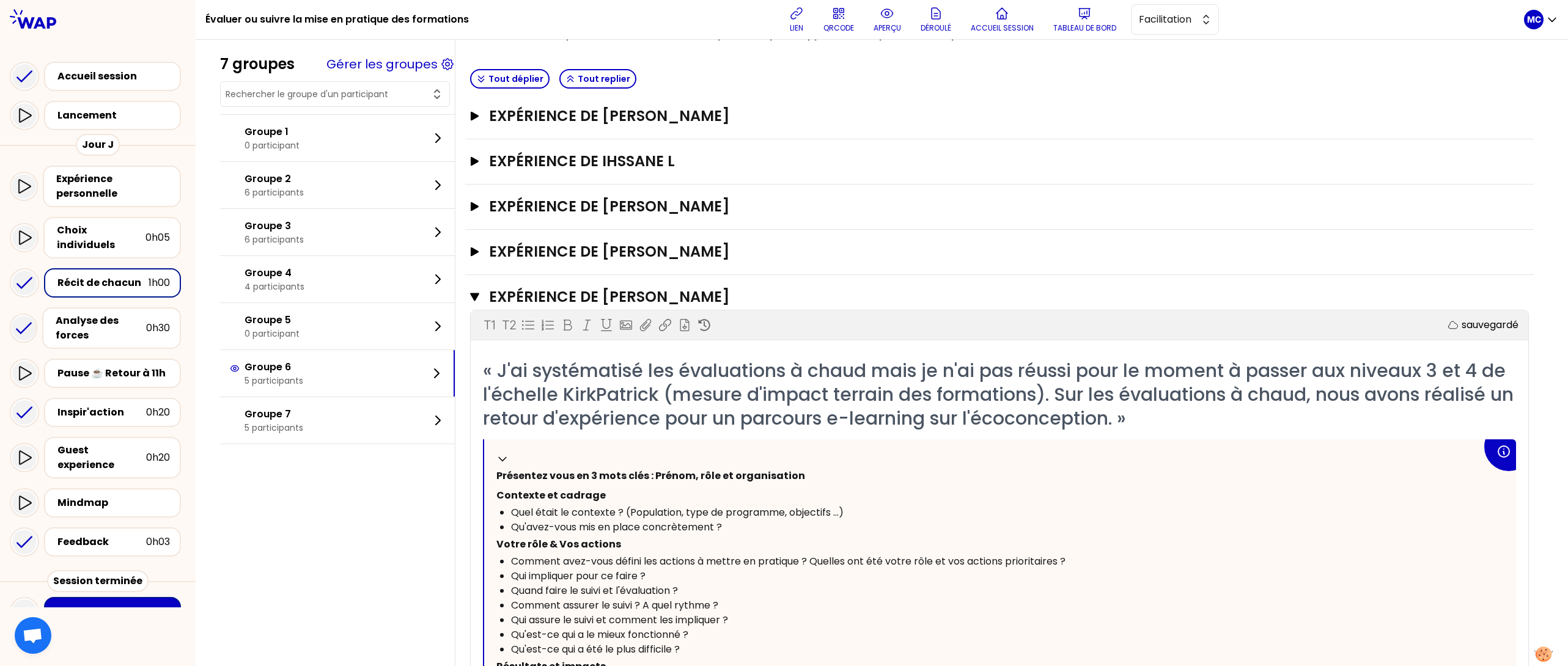
click at [709, 286] on div "Expérience de [PERSON_NAME] Fermer T1 T2 Exporter sauvegardé « J'ai systématisé…" at bounding box center [999, 614] width 1068 height 678
click at [681, 298] on h3 "Expérience de [PERSON_NAME]" at bounding box center [985, 297] width 993 height 20
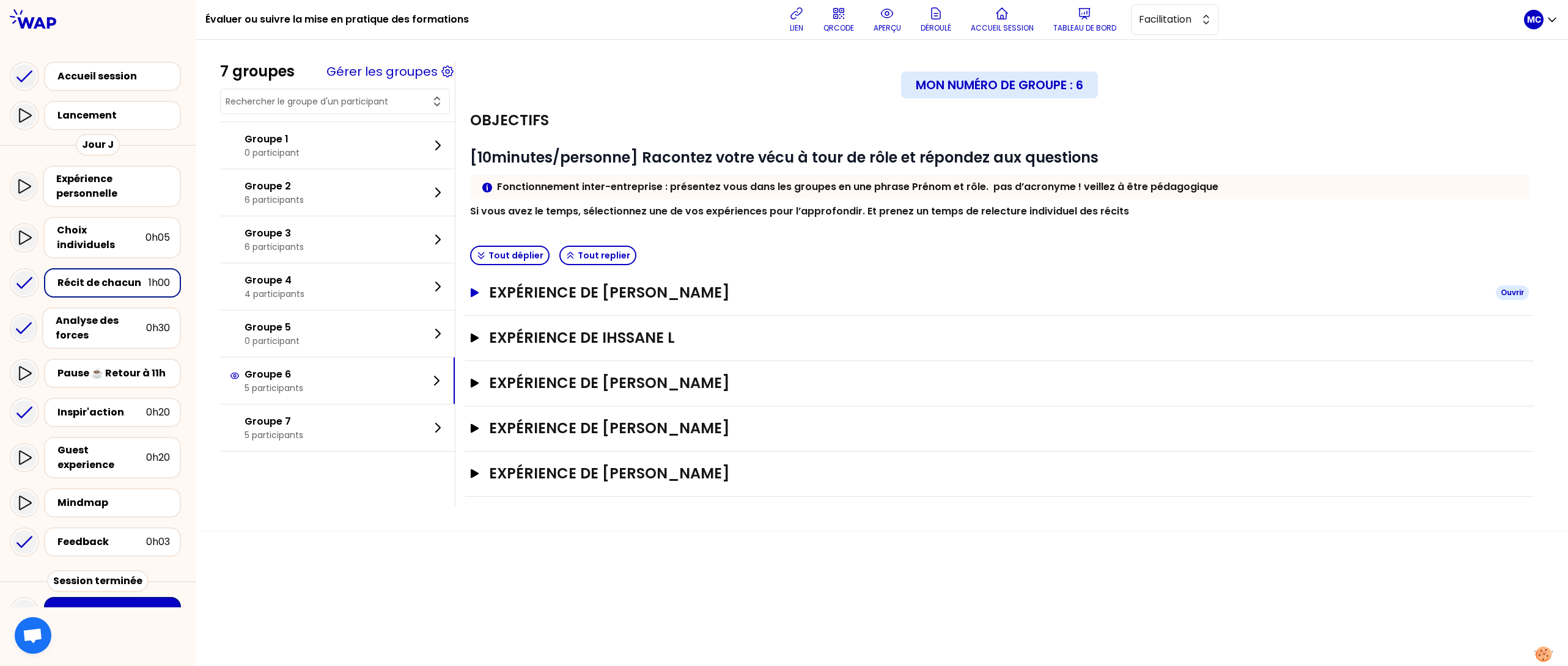
click at [787, 294] on h3 "Expérience de [PERSON_NAME]" at bounding box center [988, 293] width 997 height 20
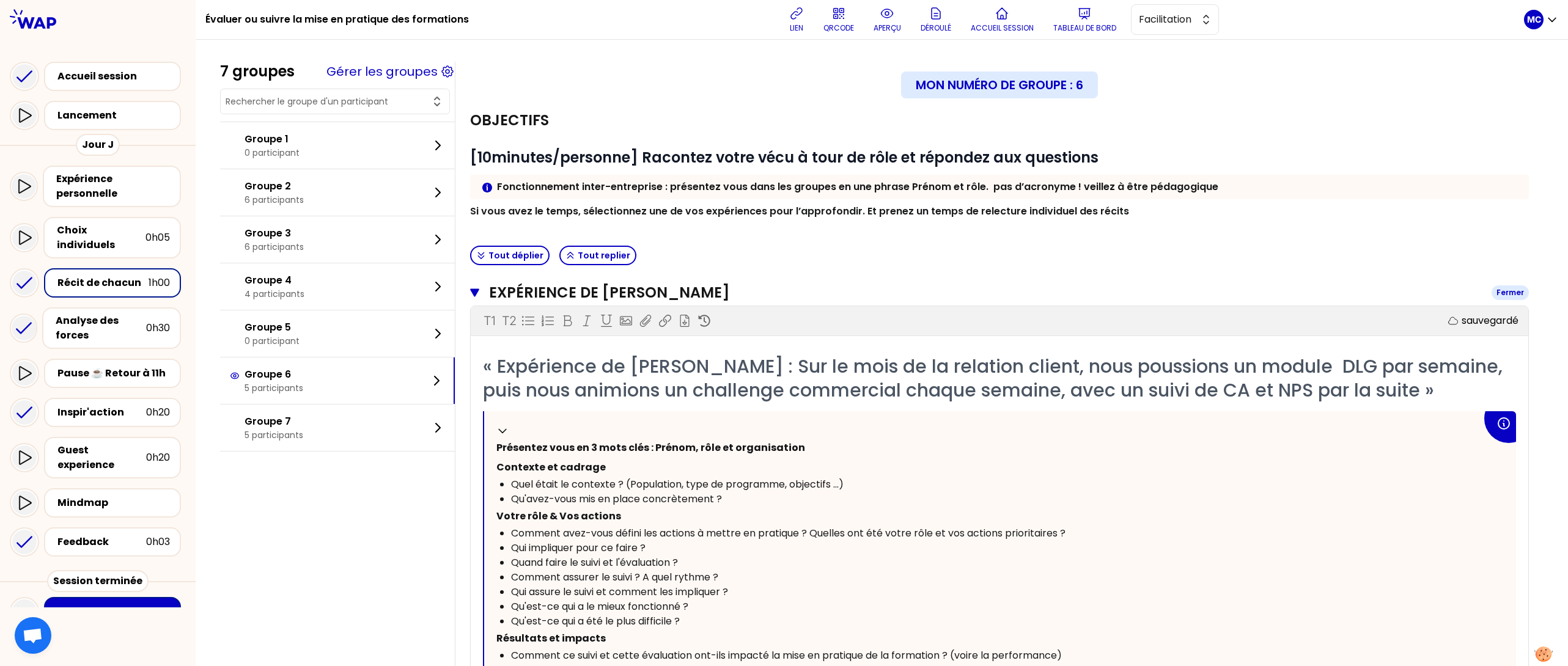
click at [787, 295] on h3 "Expérience de [PERSON_NAME]" at bounding box center [985, 293] width 993 height 20
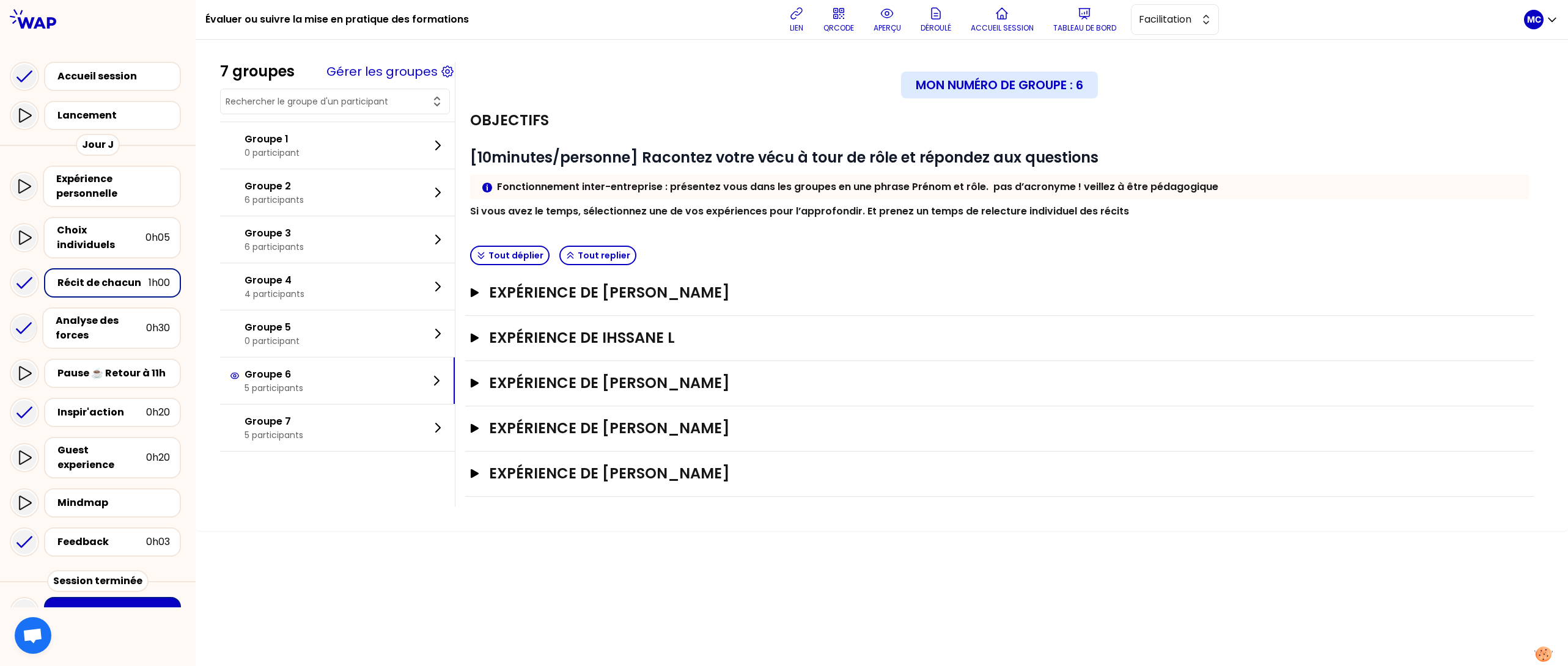
click at [844, 243] on div "Tout déplier Tout replier" at bounding box center [999, 256] width 1068 height 30
click at [754, 271] on div "Expérience de [PERSON_NAME]" at bounding box center [999, 293] width 1068 height 46
click at [132, 411] on div "Inspir'action 0h20" at bounding box center [112, 412] width 137 height 29
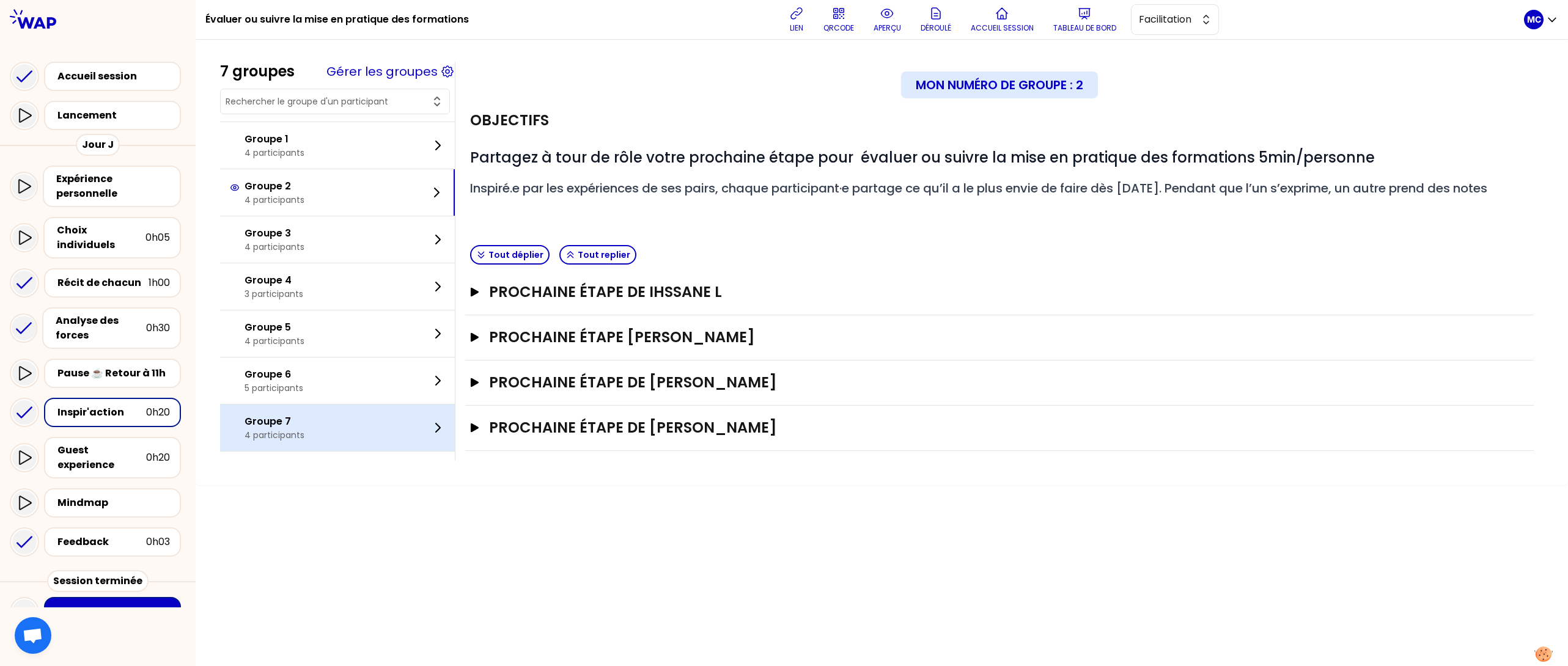
click at [346, 440] on div "Groupe 7 4 participants" at bounding box center [337, 428] width 234 height 46
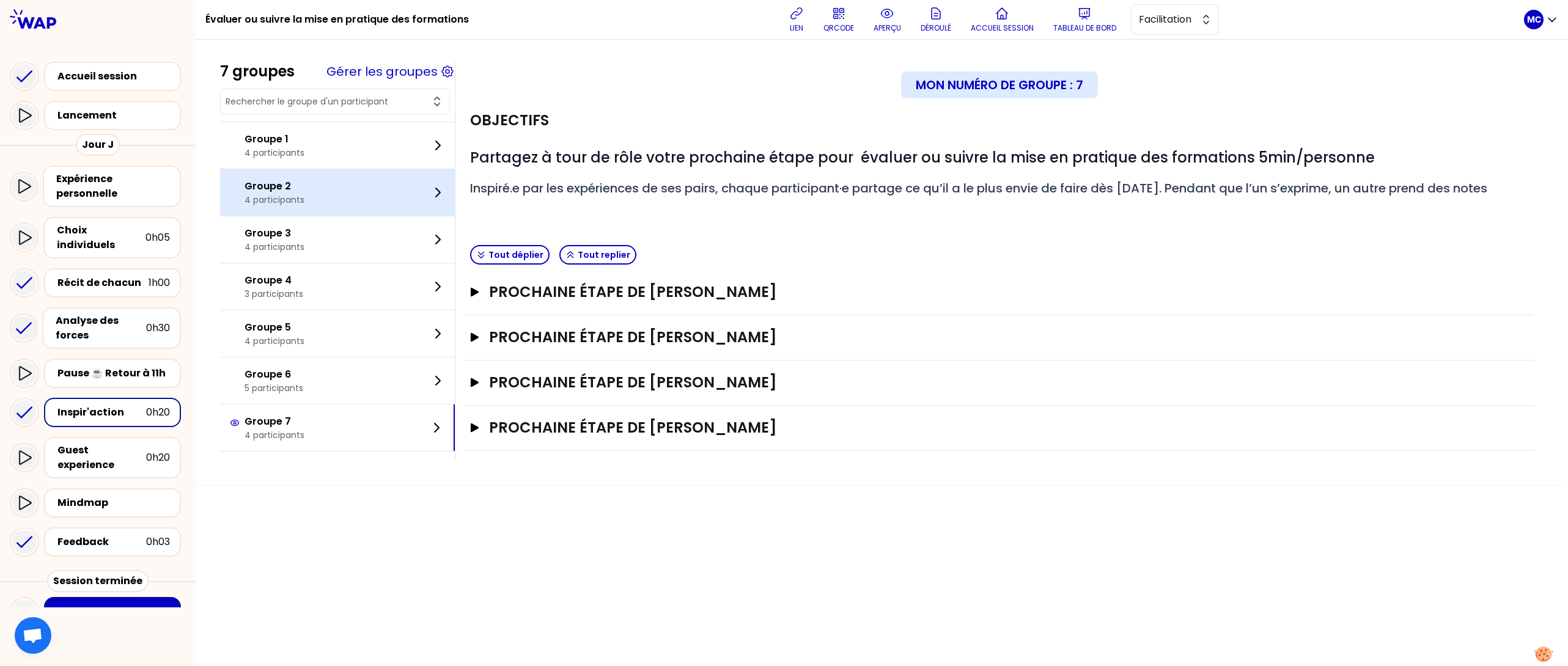
click at [328, 205] on div "Groupe 2 4 participants" at bounding box center [337, 192] width 234 height 46
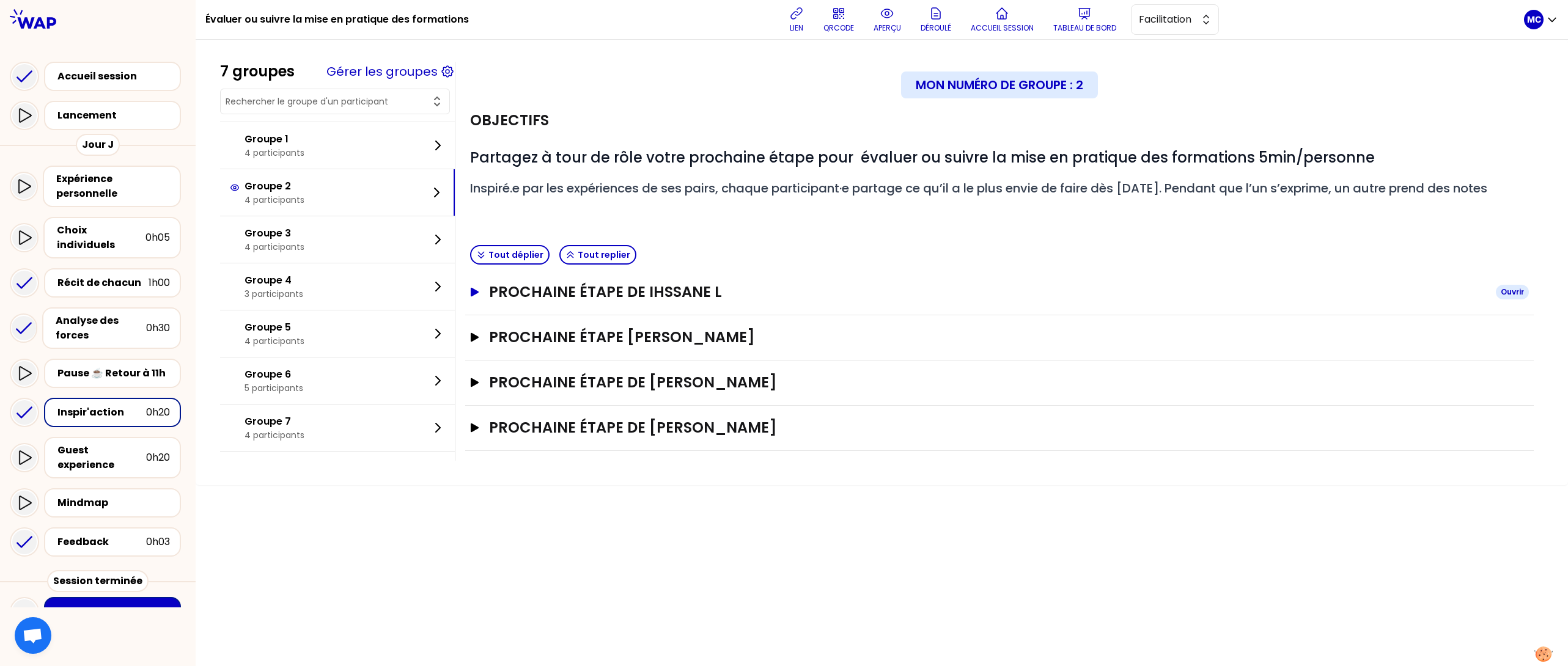
click at [652, 285] on h3 "Prochaine étape de Ihssane L" at bounding box center [988, 292] width 997 height 20
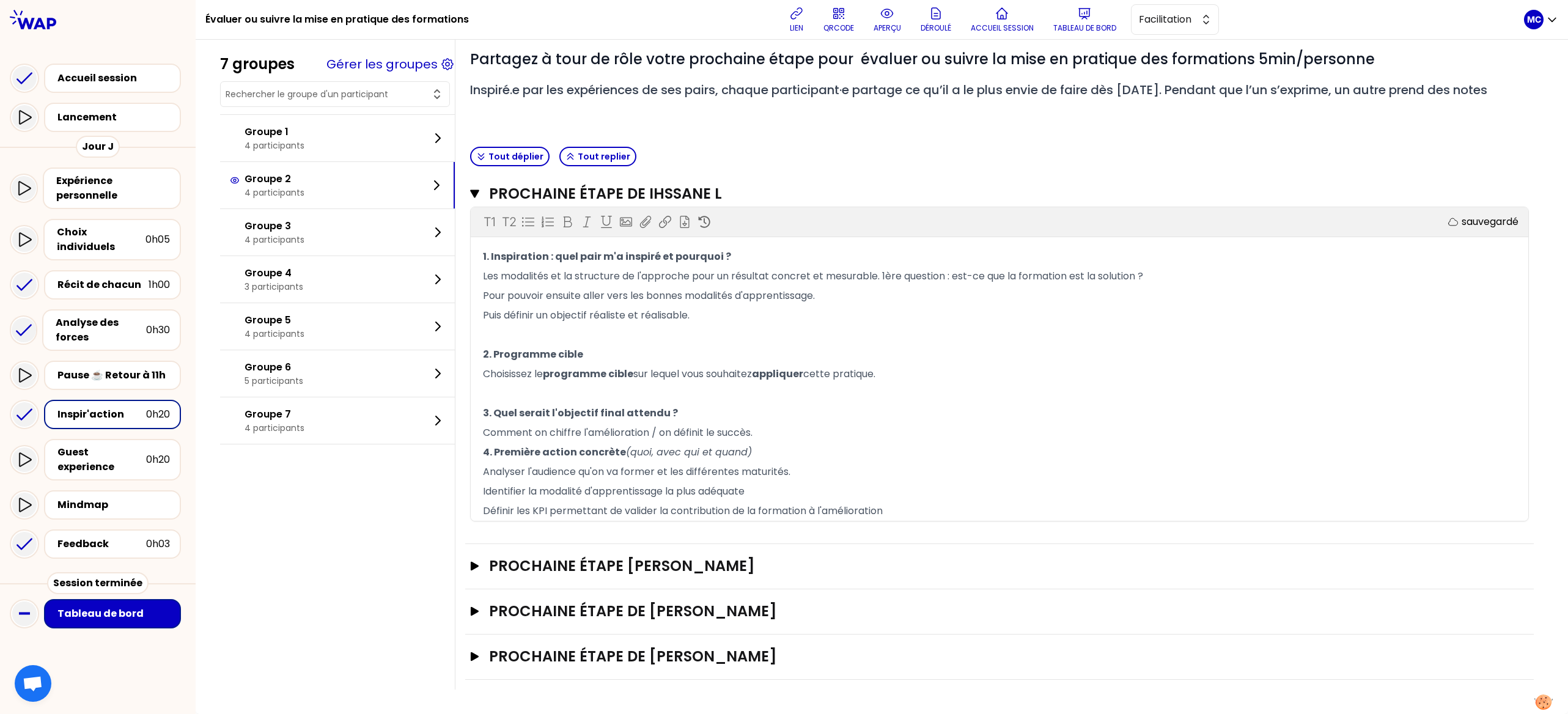
scroll to position [101, 0]
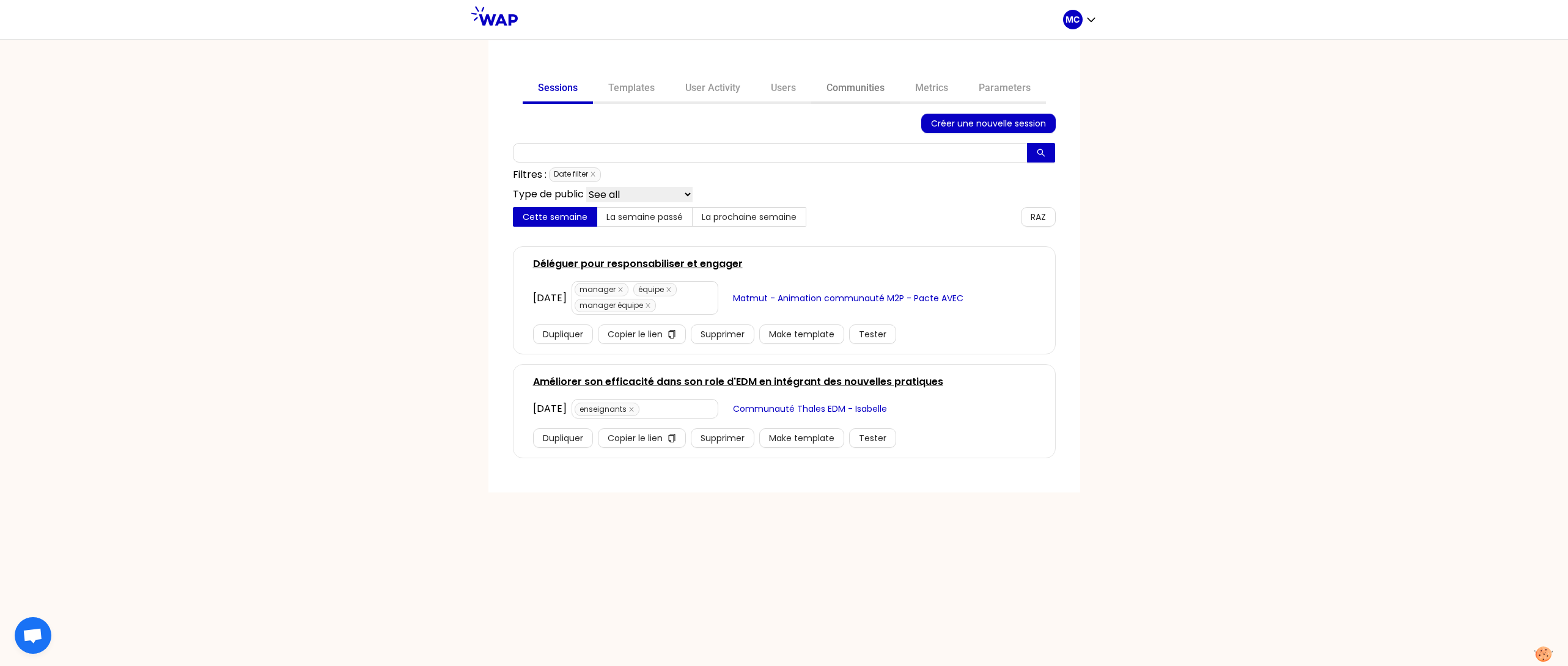
click at [845, 84] on link "Communities" at bounding box center [855, 89] width 89 height 29
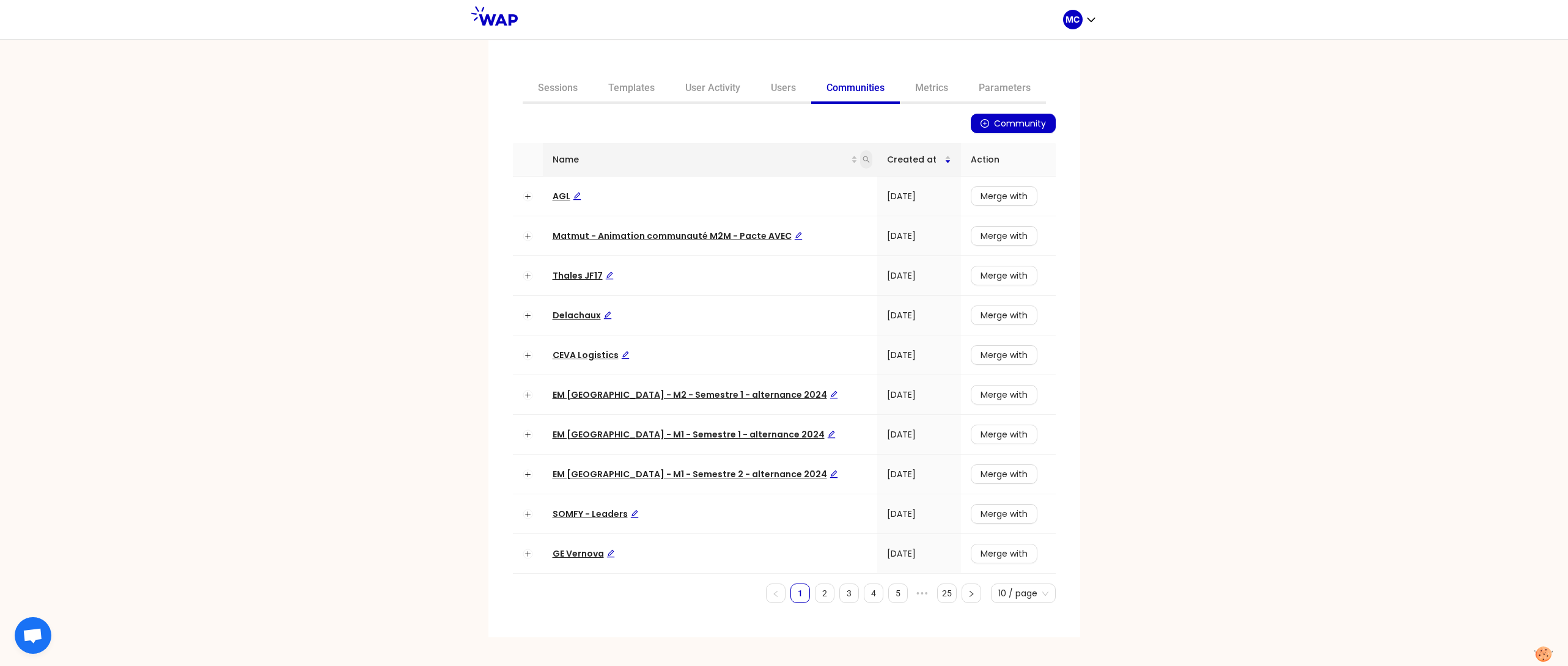
click at [863, 157] on icon "search" at bounding box center [866, 160] width 7 height 7
type input "dir"
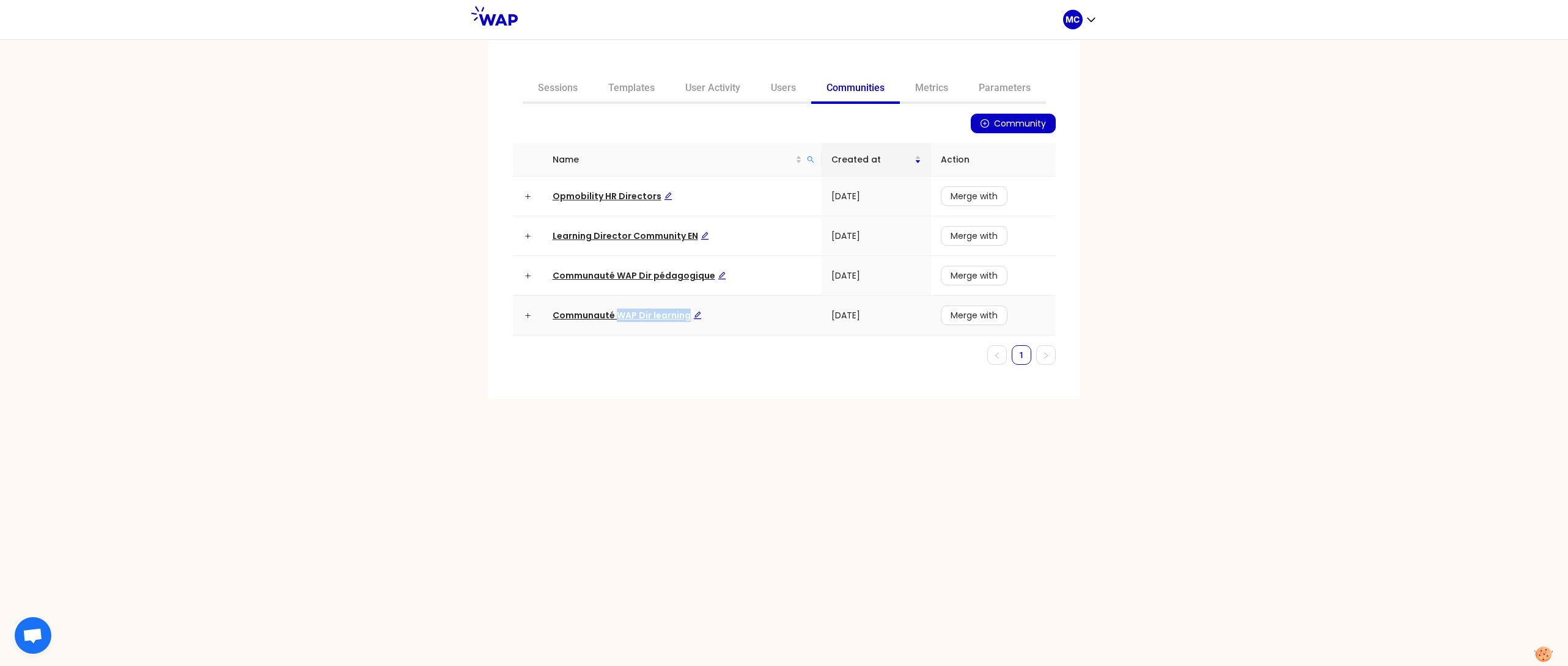
click at [620, 322] on td "Communauté WAP Dir learning" at bounding box center [682, 315] width 279 height 40
click at [597, 317] on span "Communauté WAP Dir learning" at bounding box center [627, 315] width 149 height 12
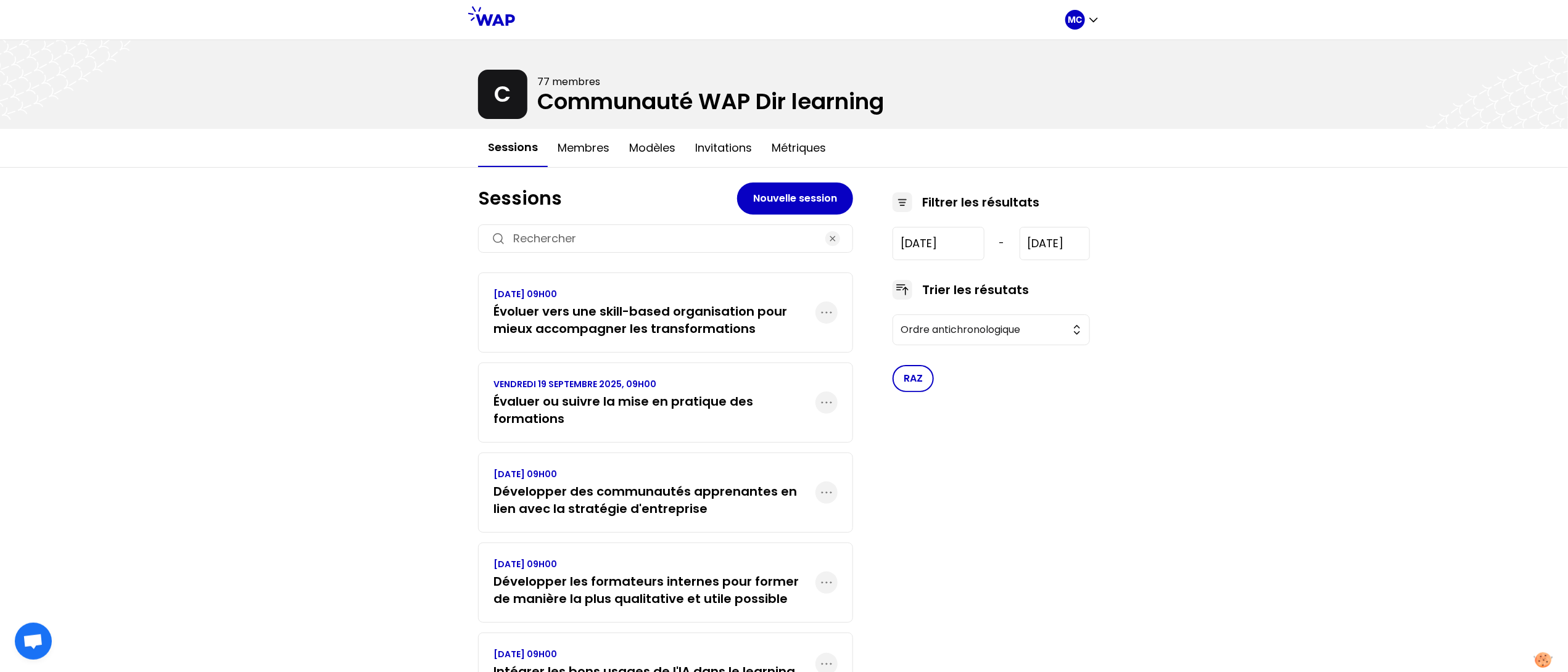
scroll to position [218, 0]
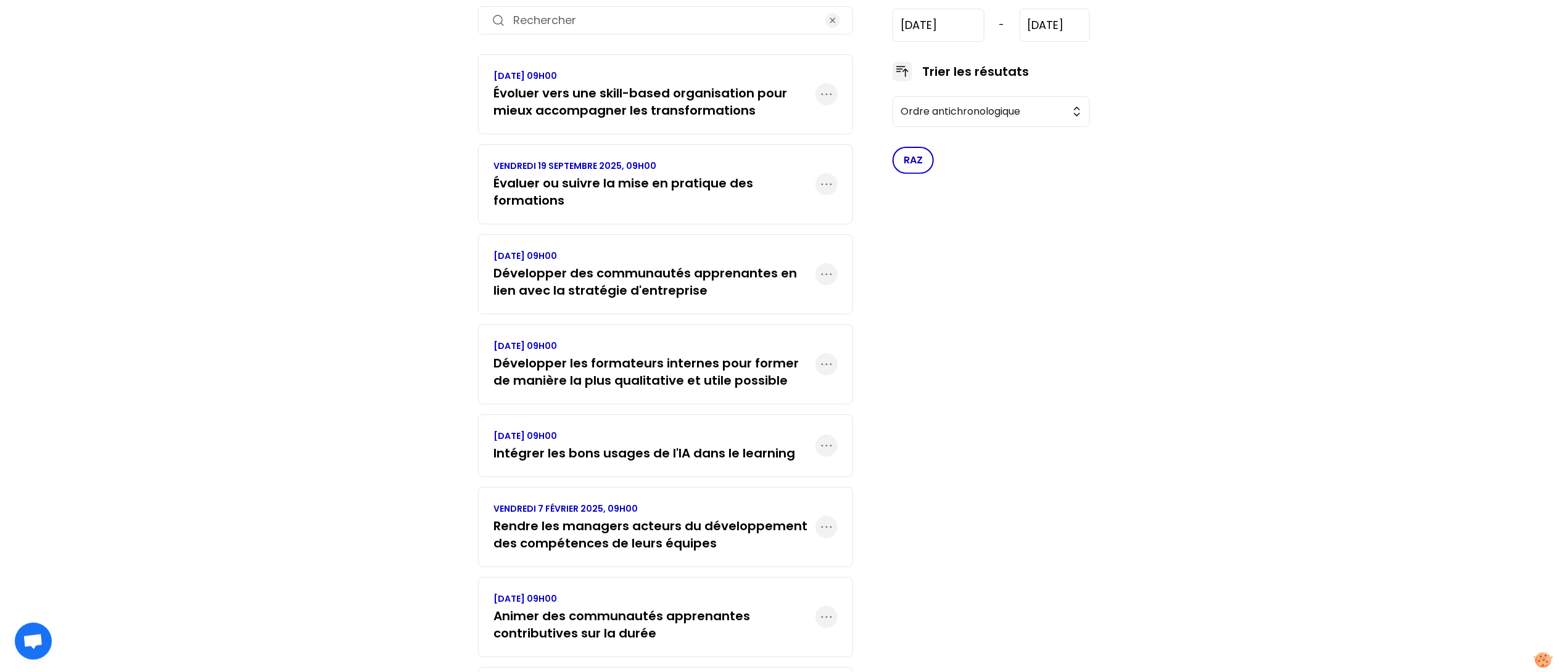
click at [574, 437] on p "VENDREDI 4 AVRIL 2025, 09H00" at bounding box center [644, 436] width 302 height 13
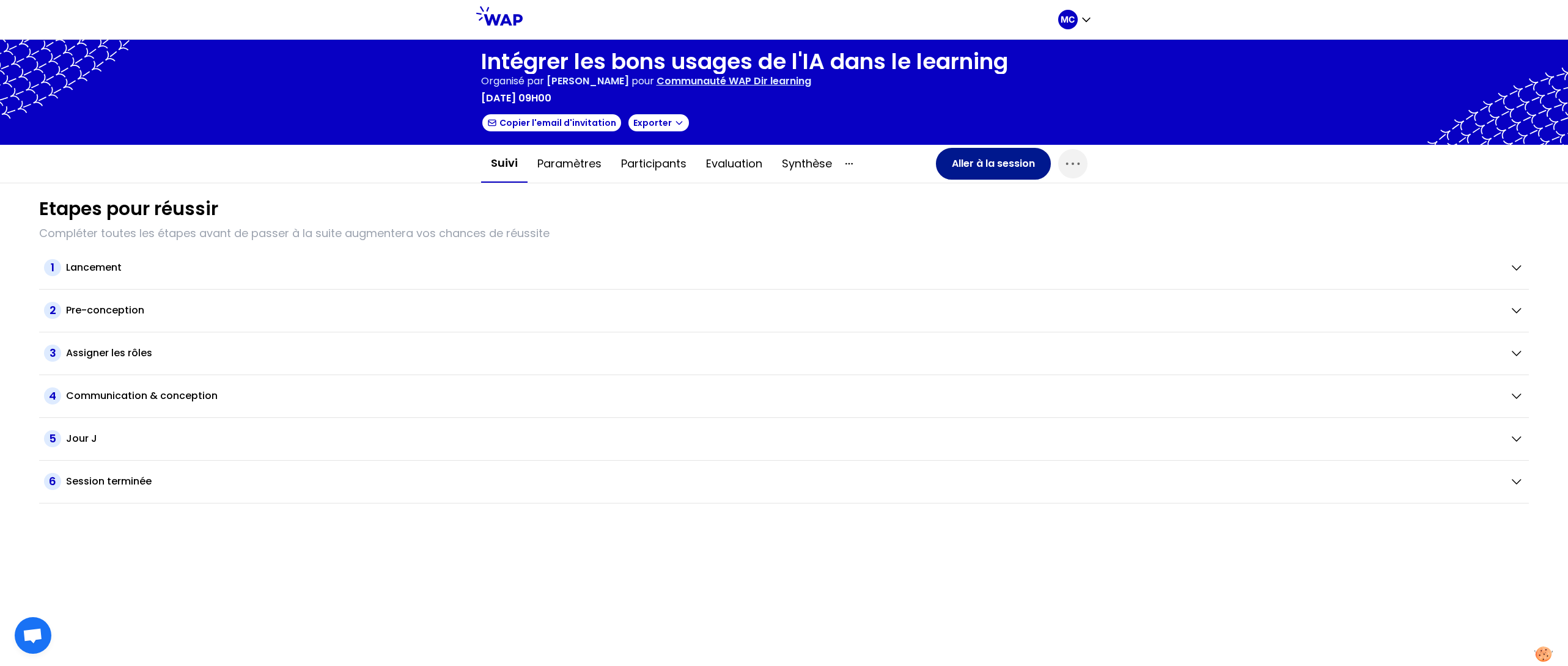
click at [992, 162] on button "Aller à la session" at bounding box center [993, 164] width 115 height 31
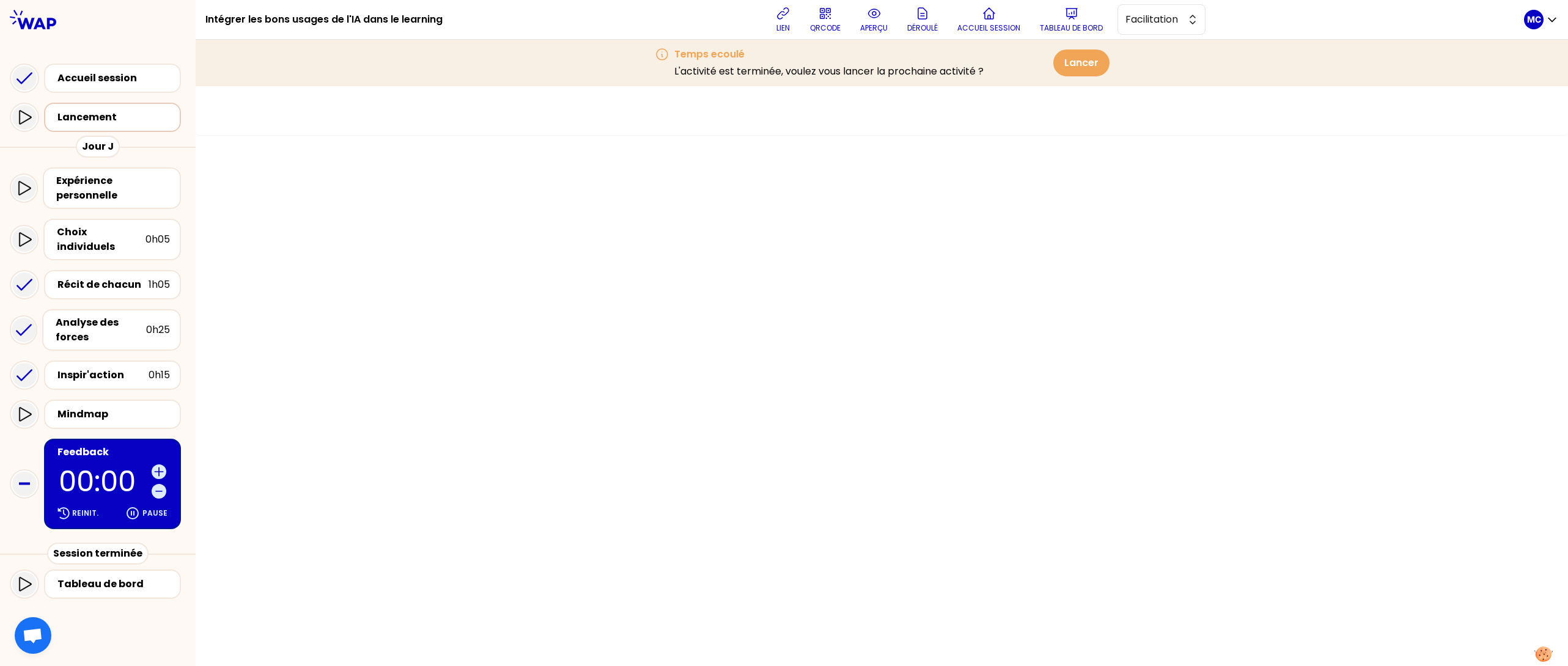
click at [118, 103] on div "Lancement" at bounding box center [112, 117] width 137 height 29
click at [118, 110] on div "Lancement" at bounding box center [116, 117] width 118 height 15
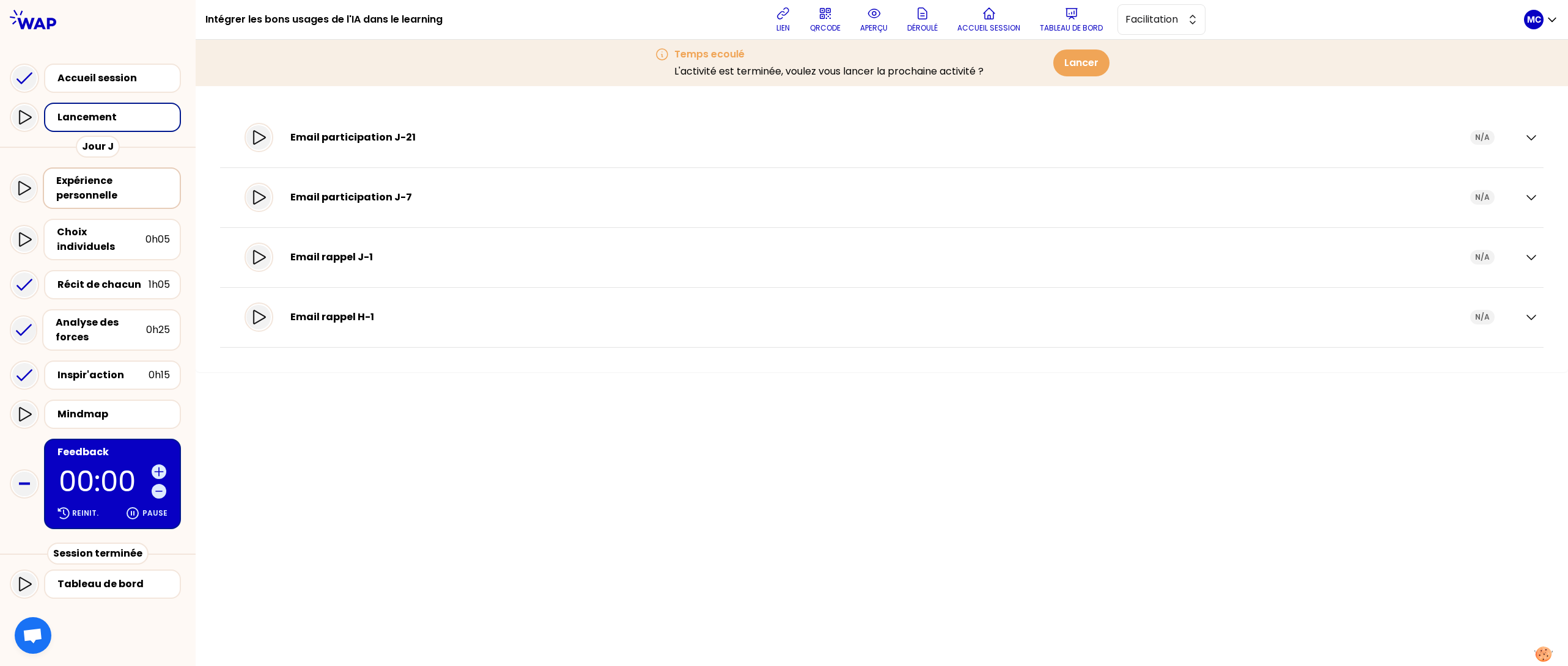
click at [118, 180] on div "Expérience personnelle" at bounding box center [113, 188] width 113 height 29
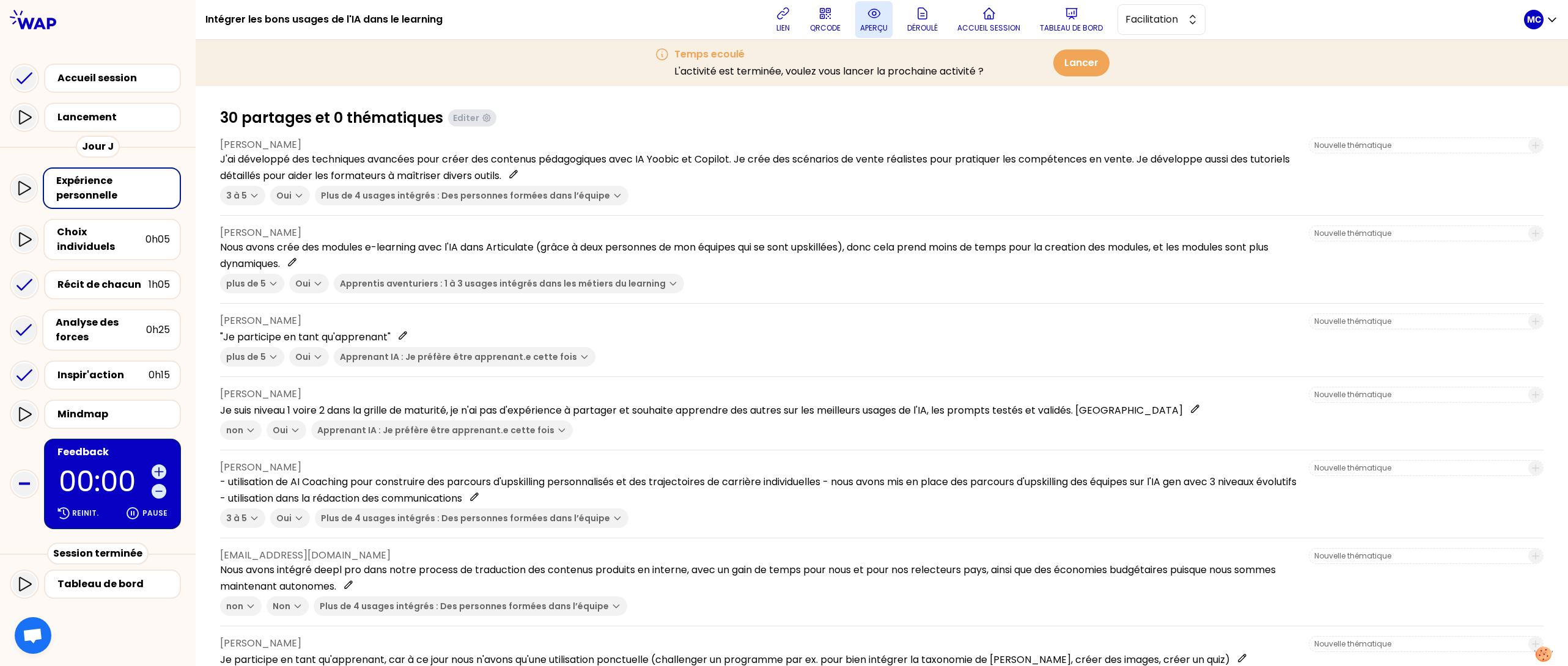
click at [879, 29] on p "aperçu" at bounding box center [873, 28] width 27 height 10
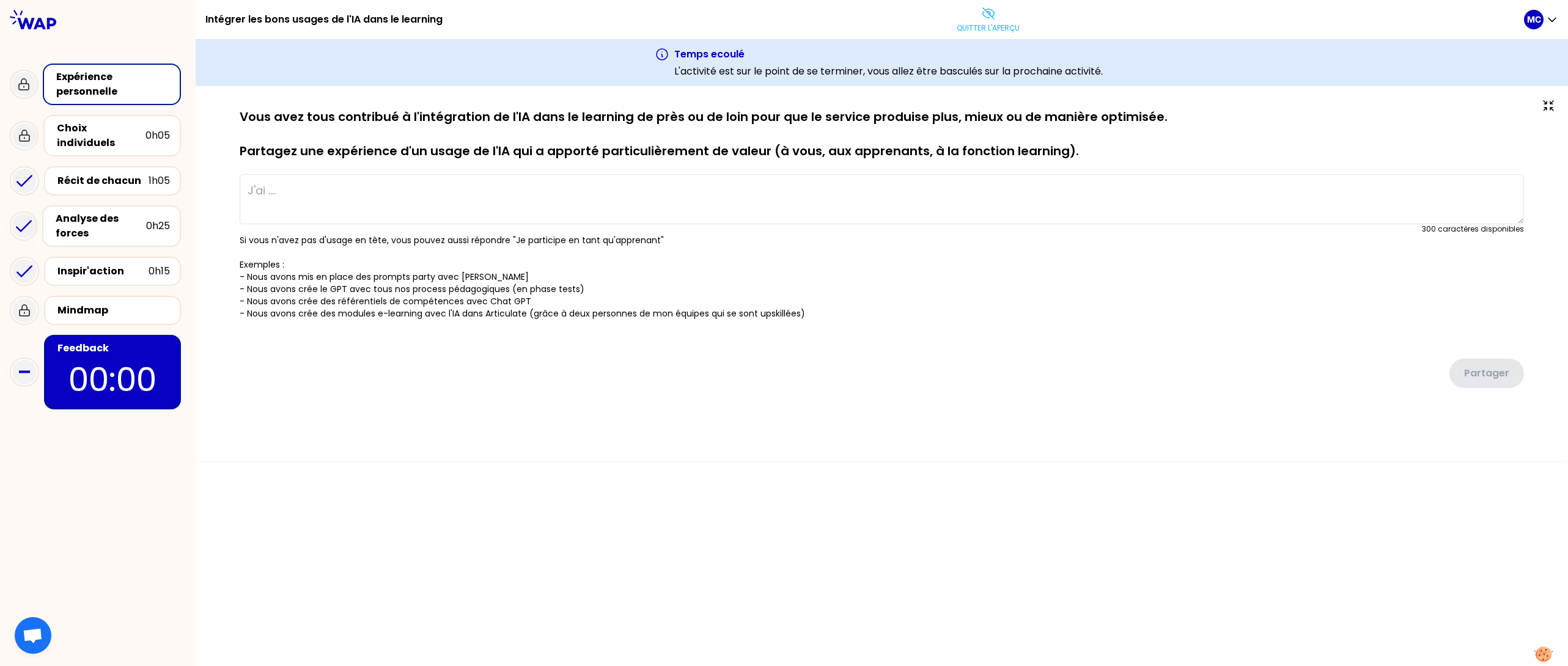
type textarea "J'ai développé des techniques avancées pour créer des contenus pédagogiques ave…"
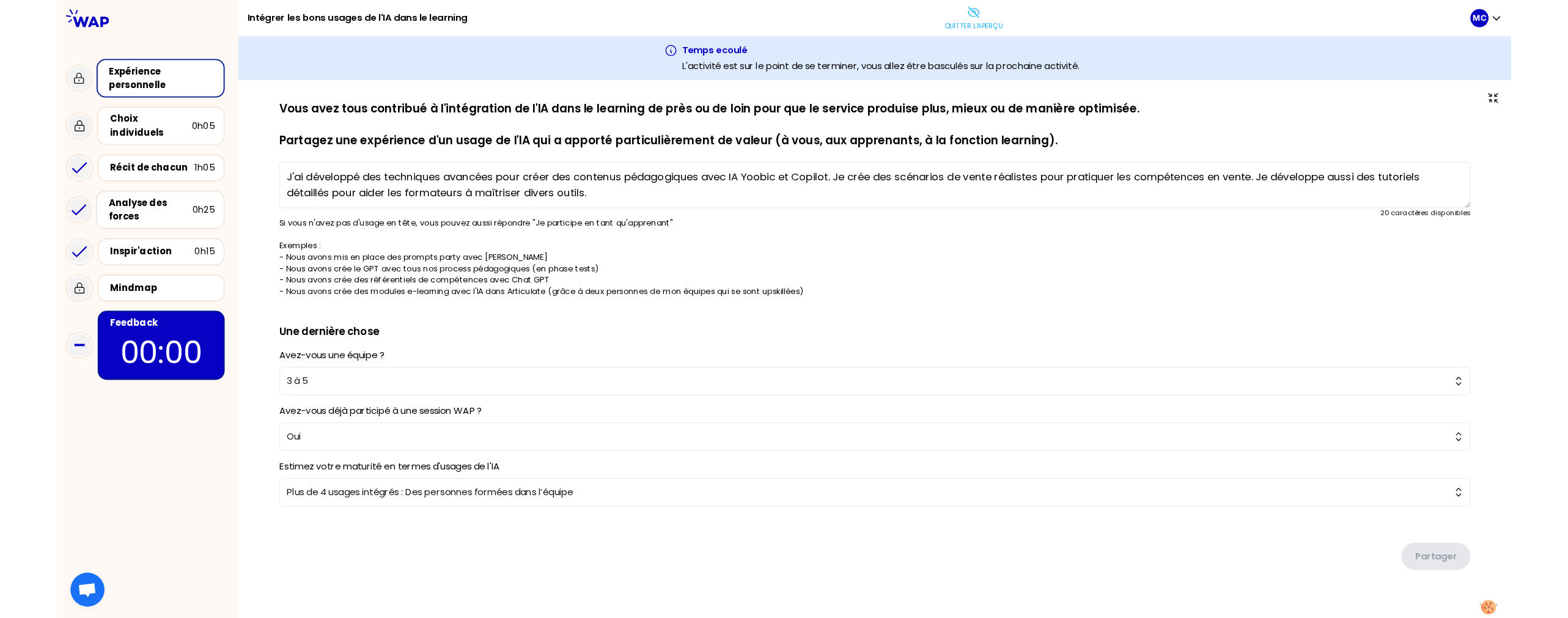
scroll to position [24, 0]
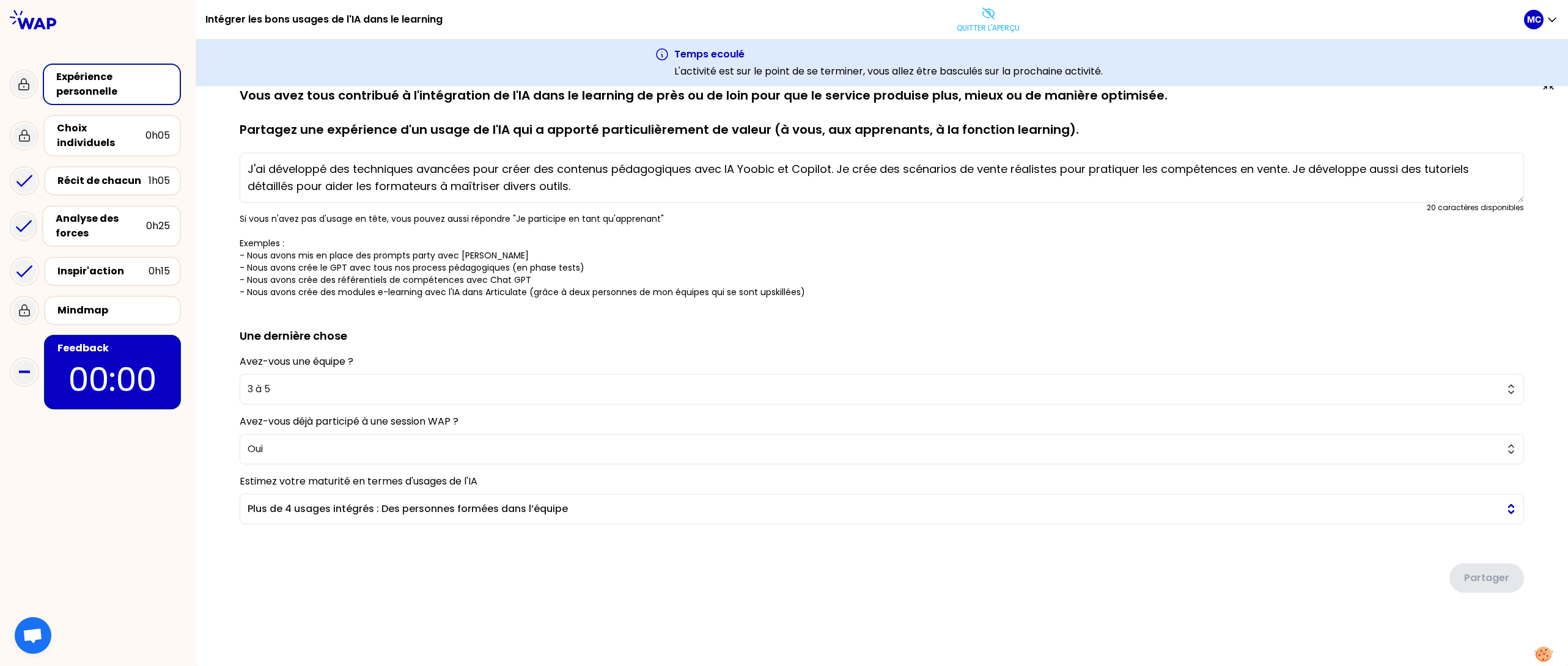
click at [560, 496] on button "Plus de 4 usages intégrés : Des personnes formées dans l’équipe" at bounding box center [881, 508] width 1284 height 31
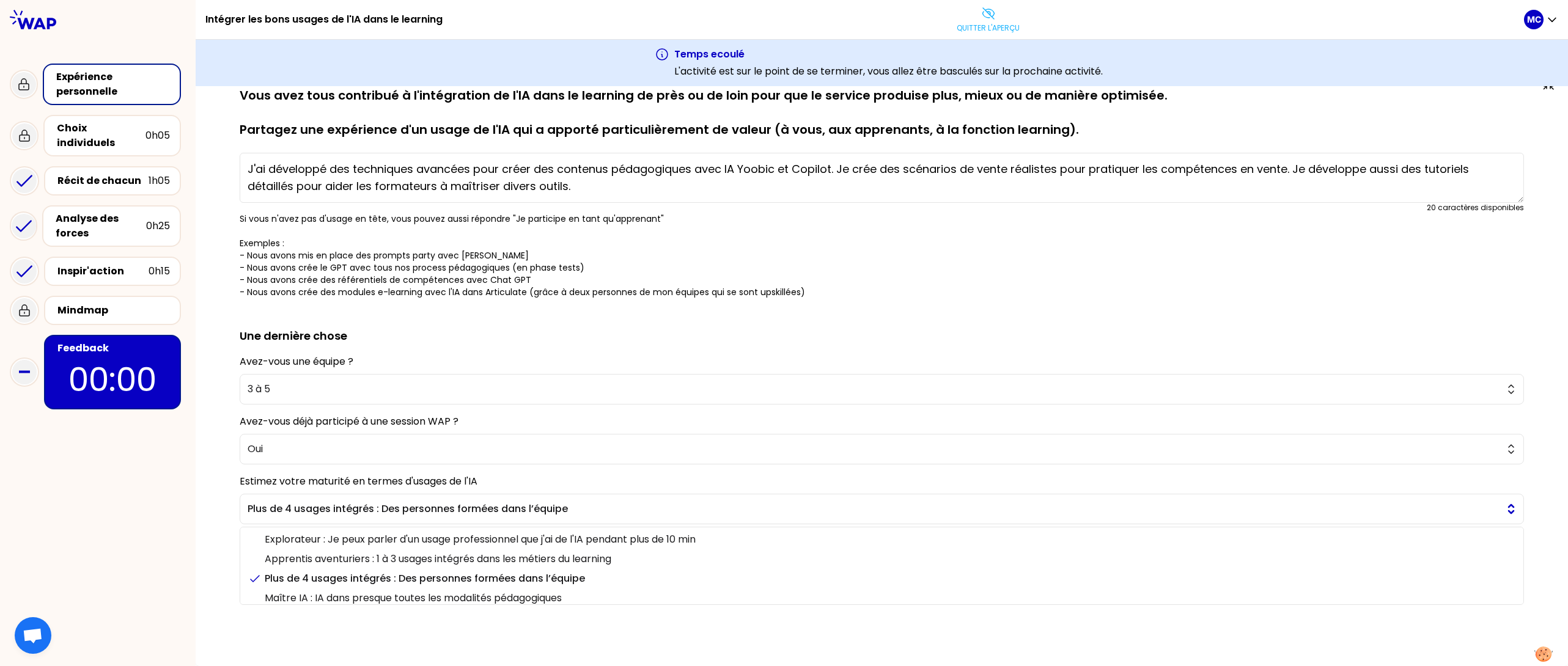
click at [583, 517] on button "Plus de 4 usages intégrés : Des personnes formées dans l’équipe" at bounding box center [881, 508] width 1284 height 31
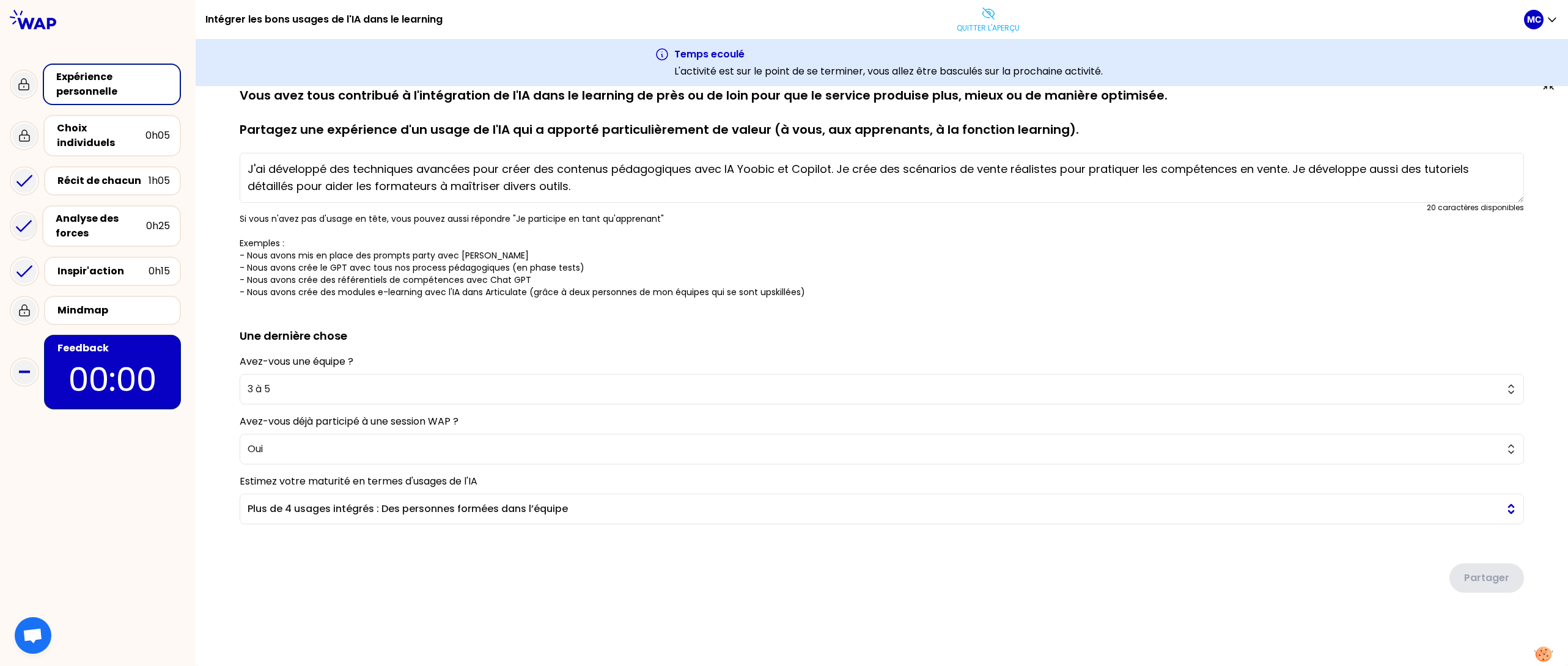
click at [638, 503] on span "Plus de 4 usages intégrés : Des personnes formées dans l’équipe" at bounding box center [873, 509] width 1251 height 15
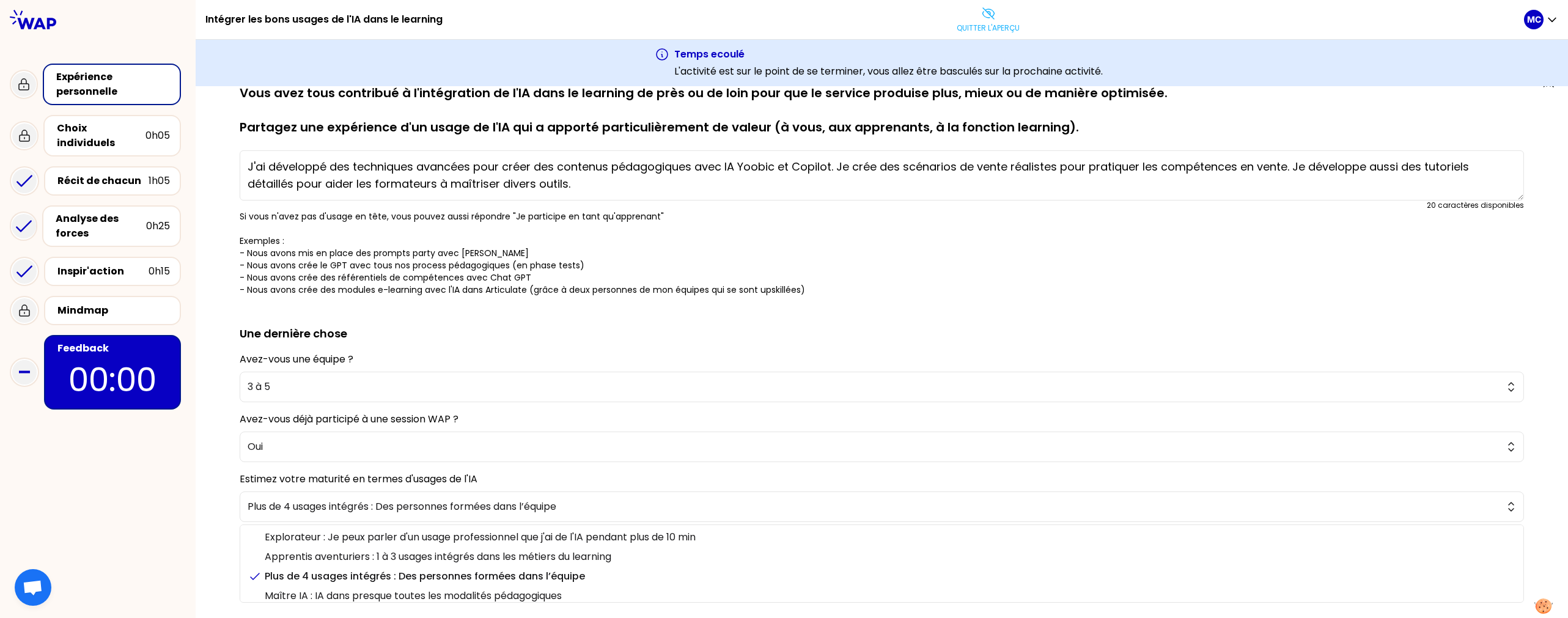
scroll to position [72, 0]
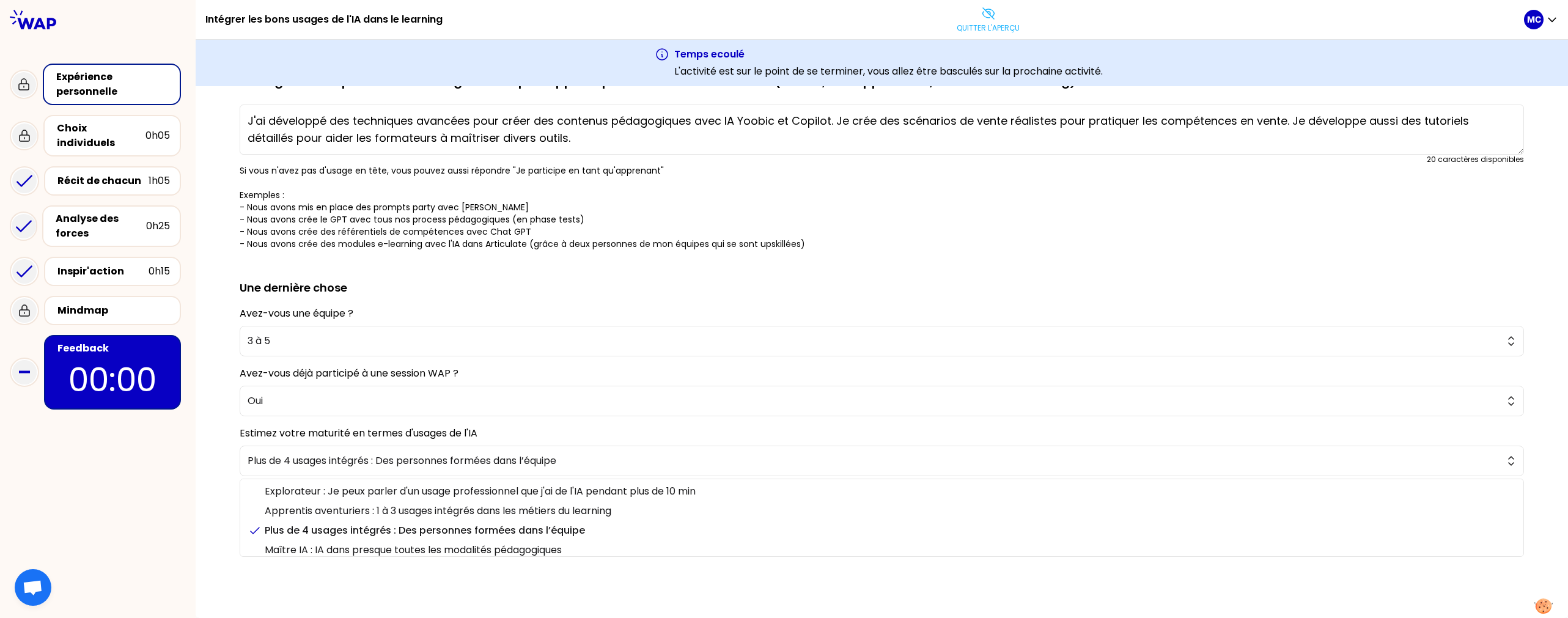
click at [933, 198] on p "Si vous n'avez pas d'usage en tête, vous pouvez aussi répondre "Je participe en…" at bounding box center [881, 207] width 1284 height 85
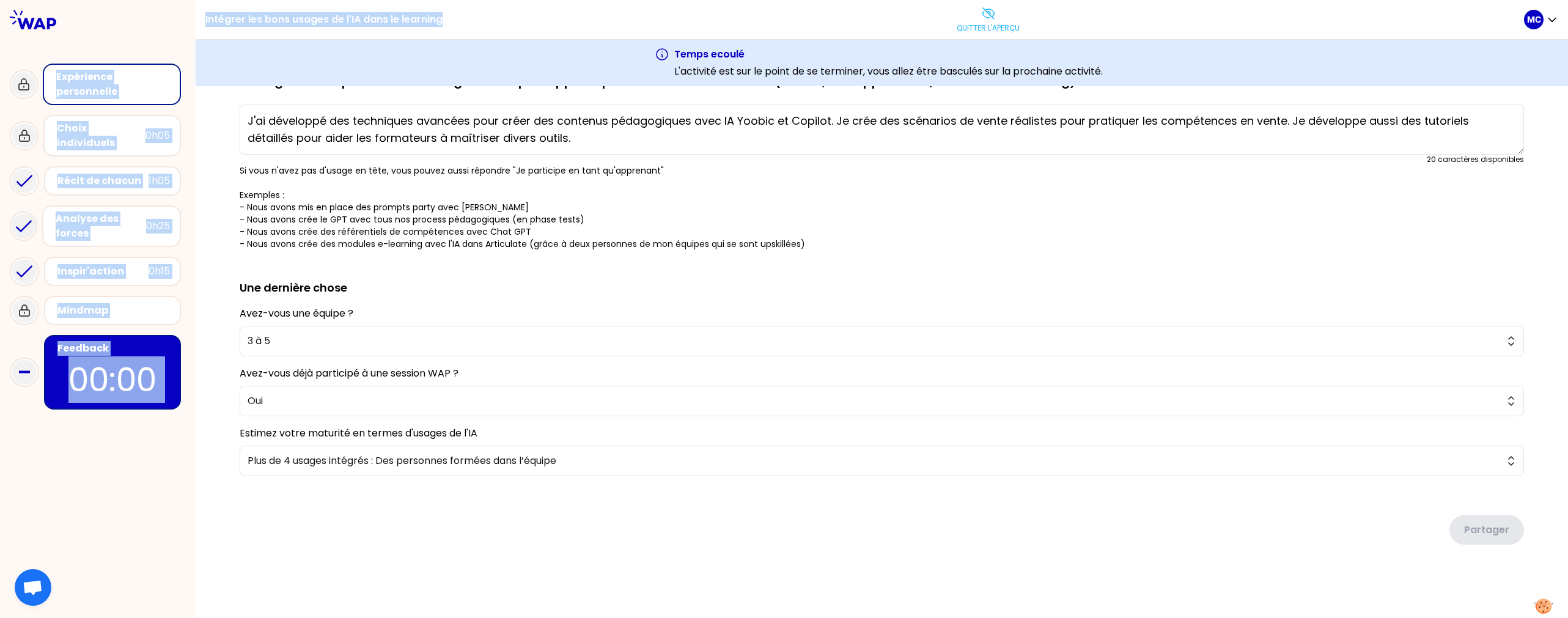
drag, startPoint x: 419, startPoint y: 22, endPoint x: 189, endPoint y: 22, distance: 230.0
click at [189, 22] on div "Intégrer les bons usages de l'IA dans le learning Quitter l'aperçu MC Expérienc…" at bounding box center [784, 309] width 1568 height 618
click at [363, 27] on h1 "Intégrer les bons usages de l'IA dans le learning" at bounding box center [324, 19] width 237 height 39
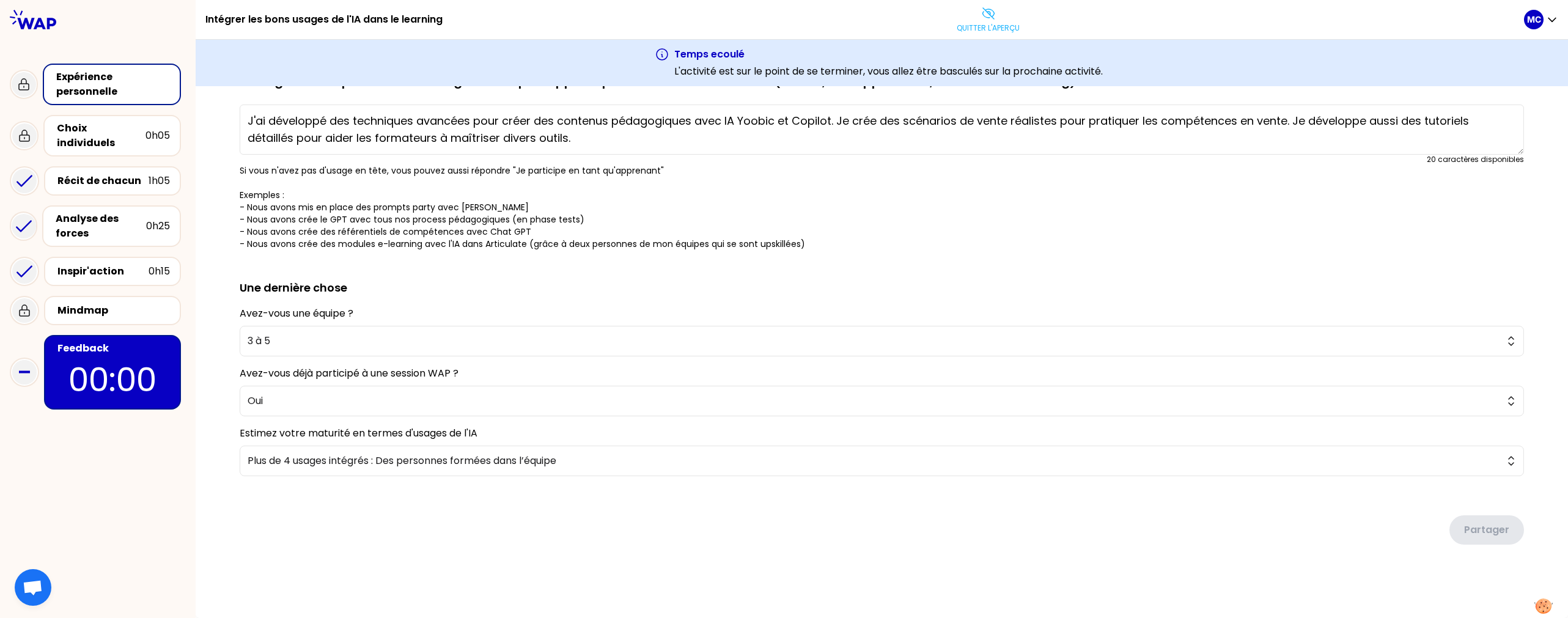
click at [527, 245] on p "Si vous n'avez pas d'usage en tête, vous pouvez aussi répondre "Je participe en…" at bounding box center [881, 207] width 1284 height 85
drag, startPoint x: 520, startPoint y: 433, endPoint x: 239, endPoint y: 433, distance: 281.0
click at [239, 433] on div "Estimez votre maturité en termes d'usages de l'IA Plus de 4 usages intégrés : D…" at bounding box center [881, 451] width 1284 height 51
click at [332, 454] on span "Plus de 4 usages intégrés : Des personnes formées dans l’équipe" at bounding box center [873, 461] width 1251 height 15
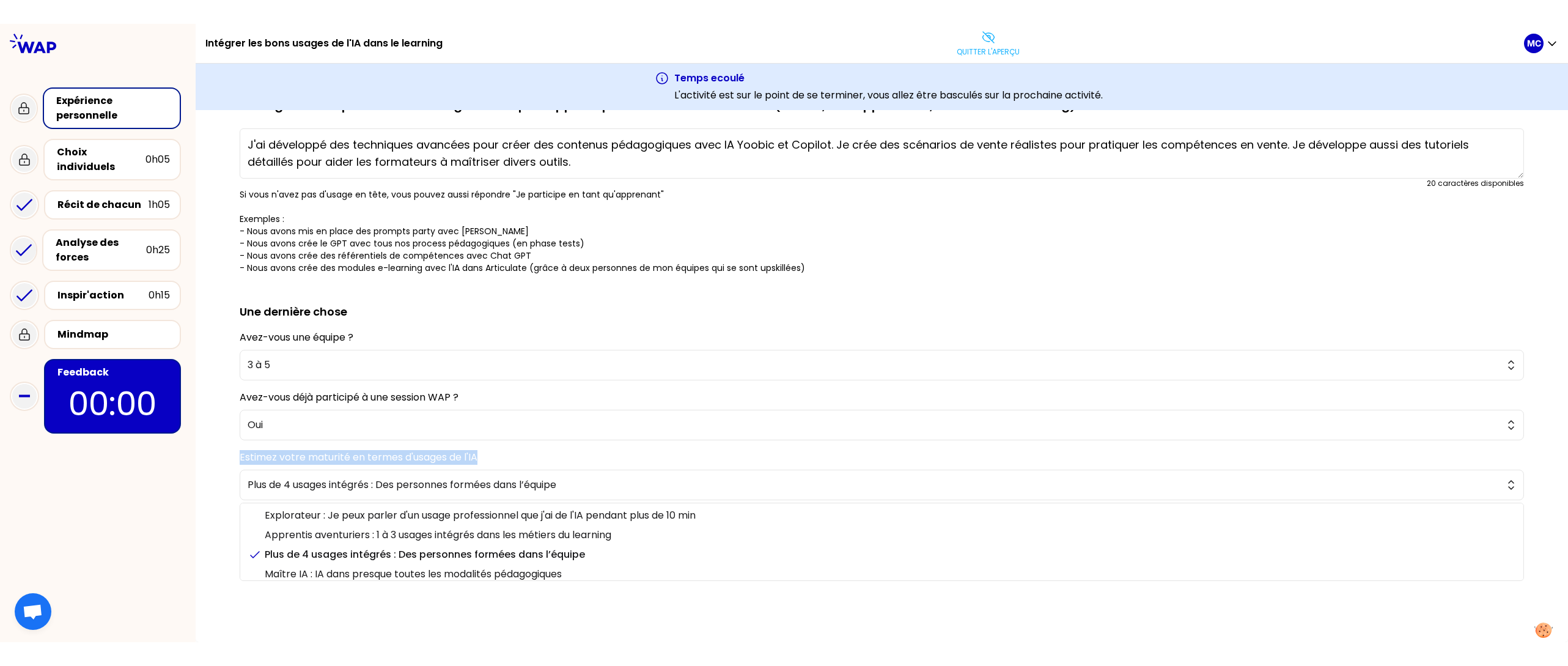
scroll to position [25, 0]
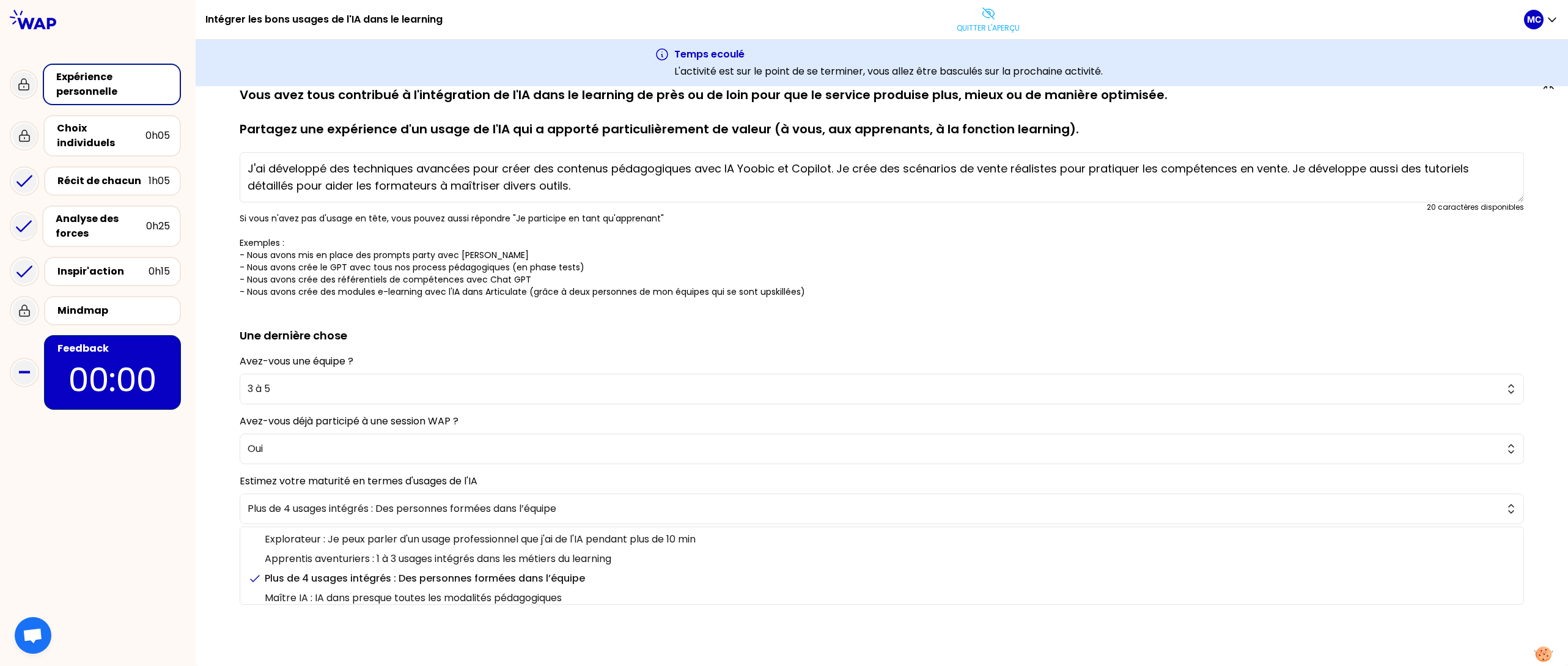
click at [616, 323] on h2 "Une dernière chose" at bounding box center [881, 326] width 1284 height 36
